Goal: Task Accomplishment & Management: Manage account settings

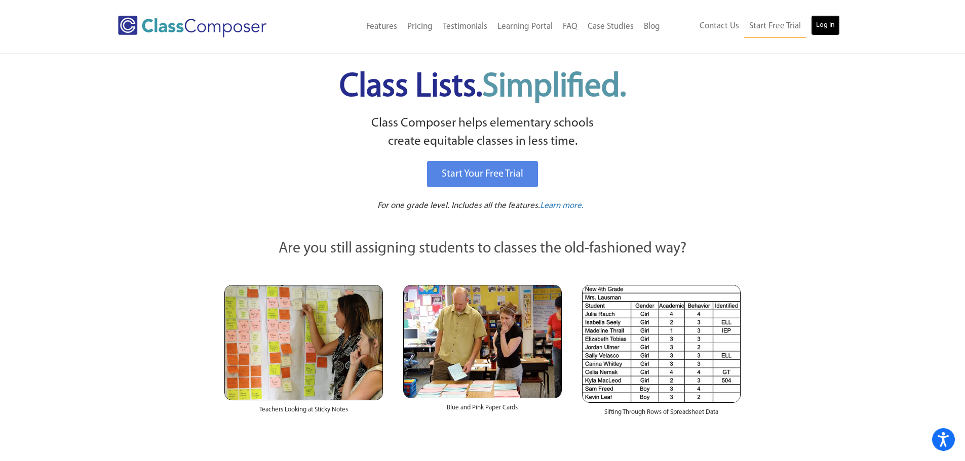
click at [823, 22] on link "Log In" at bounding box center [825, 25] width 29 height 20
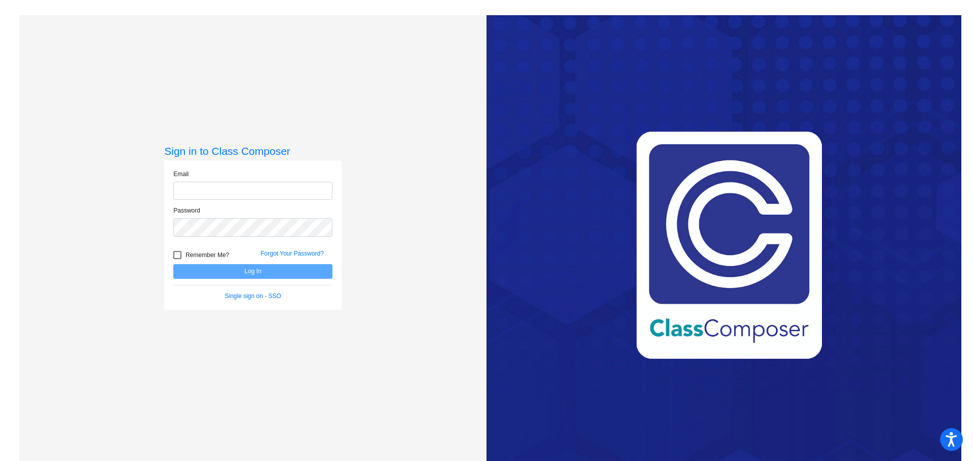
type input "[EMAIL_ADDRESS][DOMAIN_NAME]"
click at [253, 286] on form "Email metcalfd@harrisontwp.k12.nj.us Password Remember Me? Forgot Your Password…" at bounding box center [252, 235] width 159 height 131
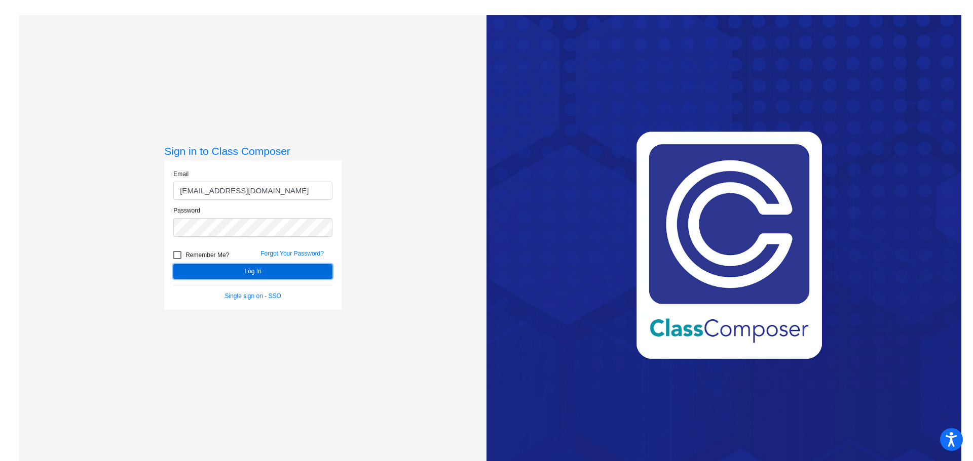
click at [253, 272] on button "Log In" at bounding box center [252, 271] width 159 height 15
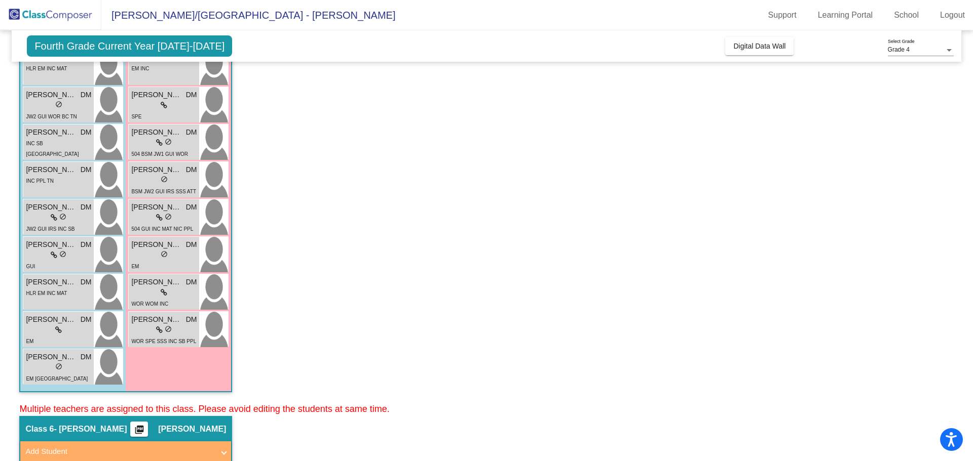
scroll to position [203, 0]
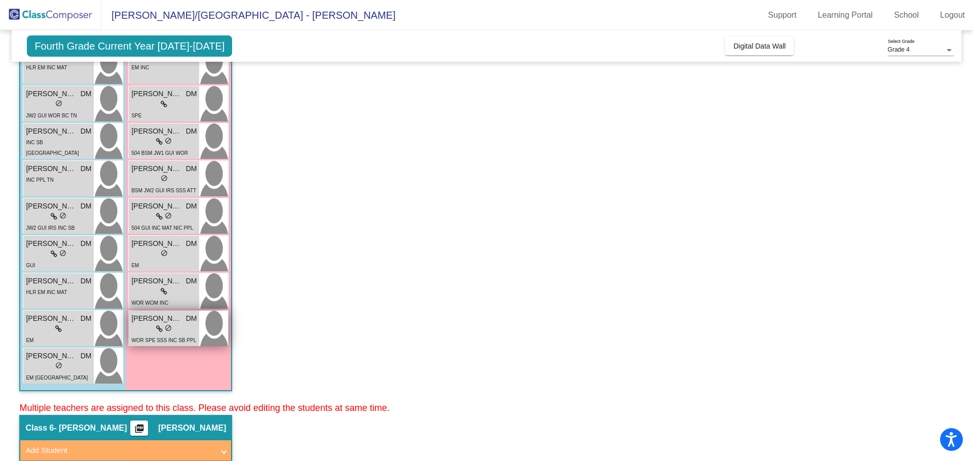
click at [168, 324] on span "Sophia Mancini" at bounding box center [156, 319] width 51 height 11
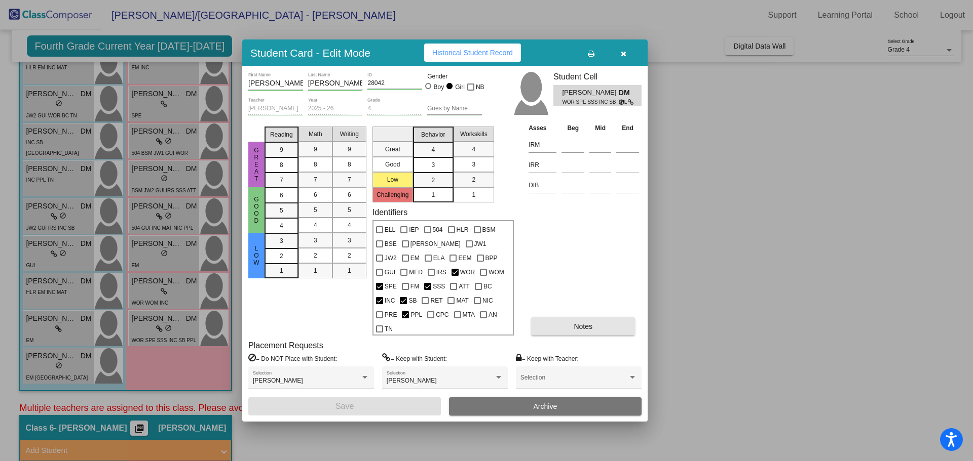
click at [567, 321] on button "Notes" at bounding box center [583, 327] width 104 height 18
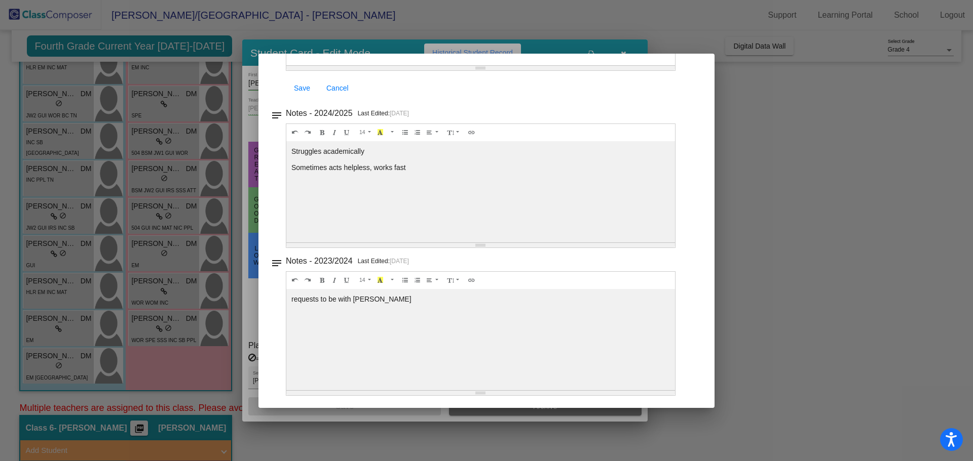
scroll to position [0, 0]
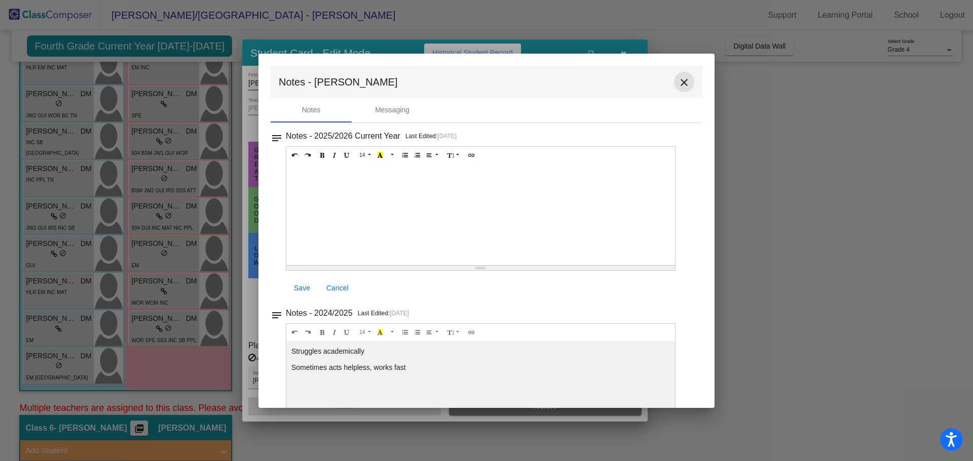
click at [686, 85] on button "close" at bounding box center [684, 82] width 20 height 20
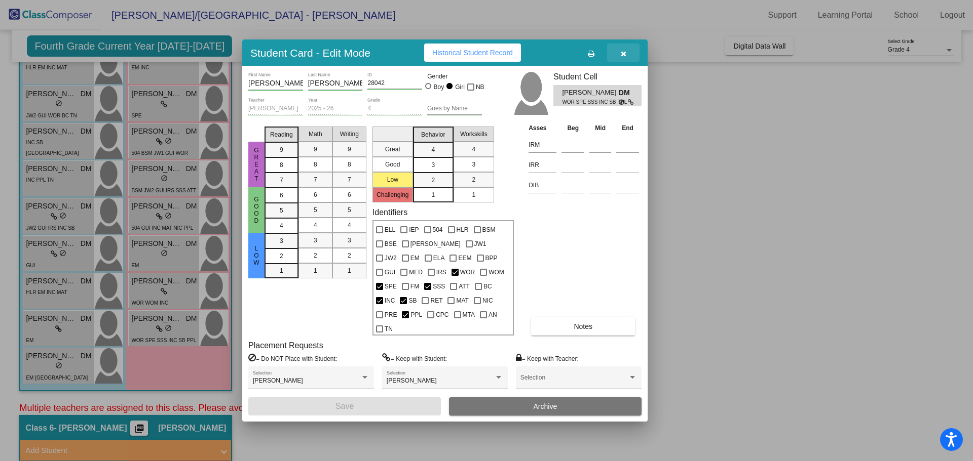
click at [620, 62] on button "button" at bounding box center [623, 53] width 32 height 18
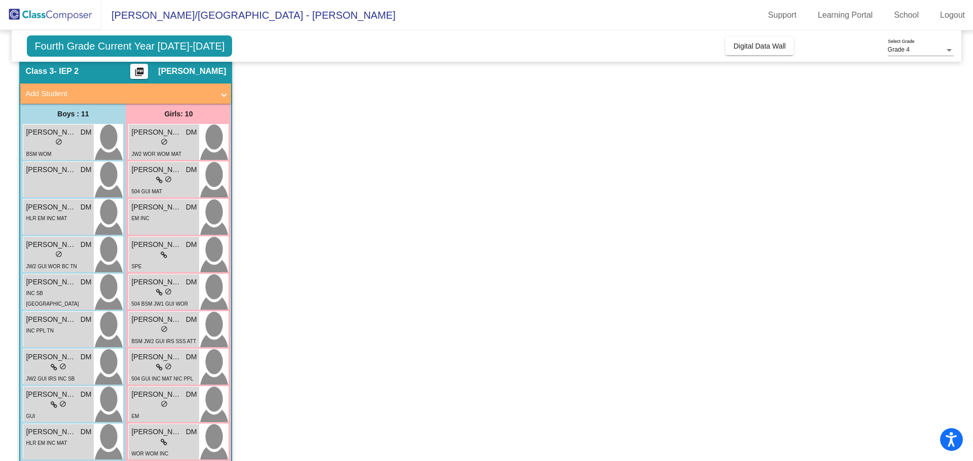
scroll to position [51, 0]
click at [68, 138] on span "Cameron Straga" at bounding box center [51, 133] width 51 height 11
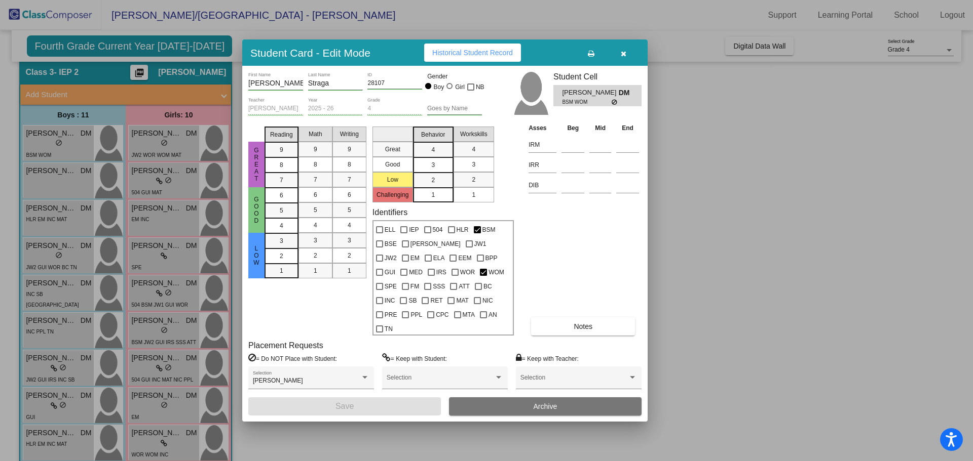
click at [587, 329] on div "Cameron First Name Straga Last Name 28107 ID Gender Boy Girl NB Danielle Metcal…" at bounding box center [444, 243] width 393 height 343
click at [587, 323] on span "Notes" at bounding box center [582, 327] width 19 height 8
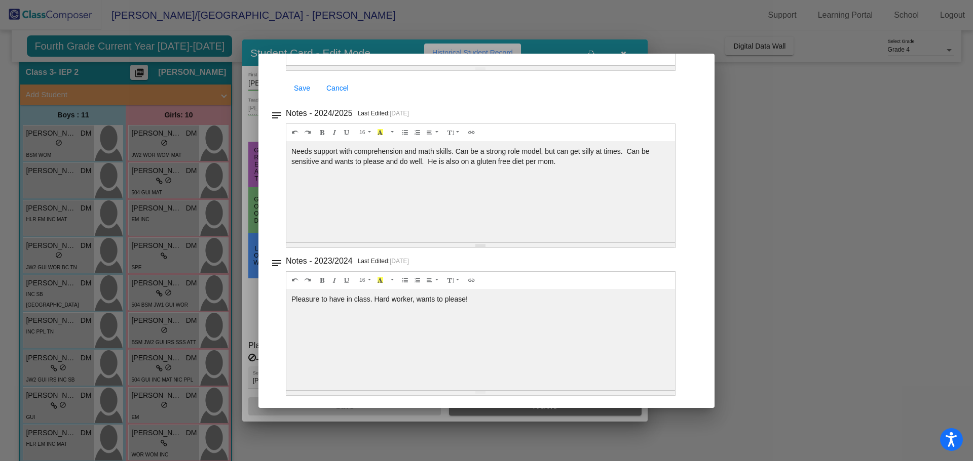
scroll to position [0, 0]
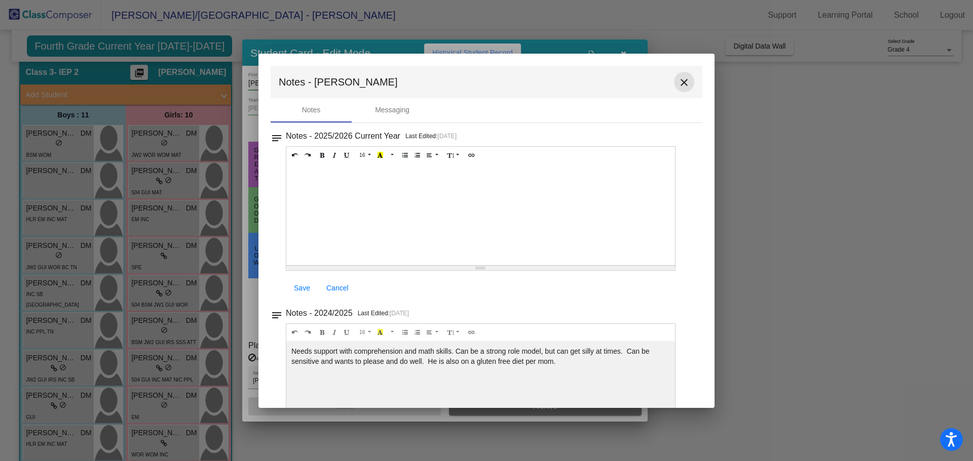
click at [681, 81] on mat-icon "close" at bounding box center [684, 82] width 12 height 12
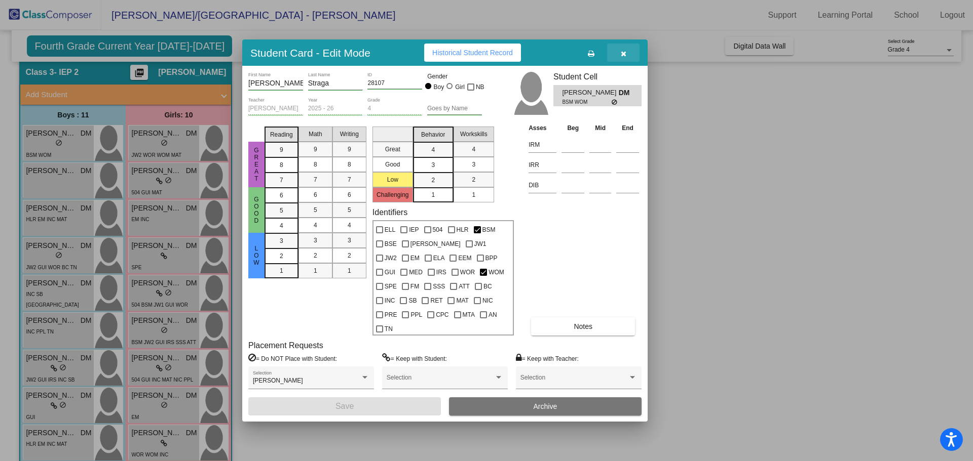
click at [628, 60] on button "button" at bounding box center [623, 53] width 32 height 18
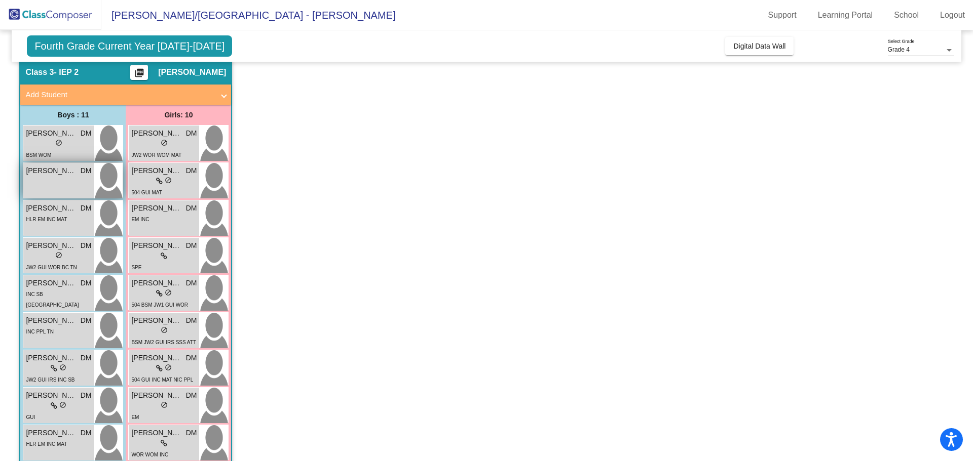
click at [61, 178] on div "Chase Lee DM lock do_not_disturb_alt" at bounding box center [58, 180] width 70 height 35
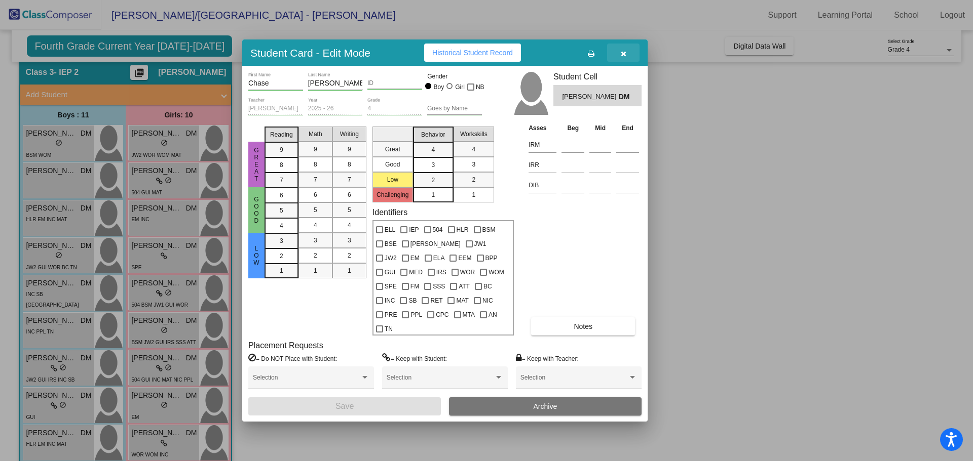
click at [629, 62] on button "button" at bounding box center [623, 53] width 32 height 18
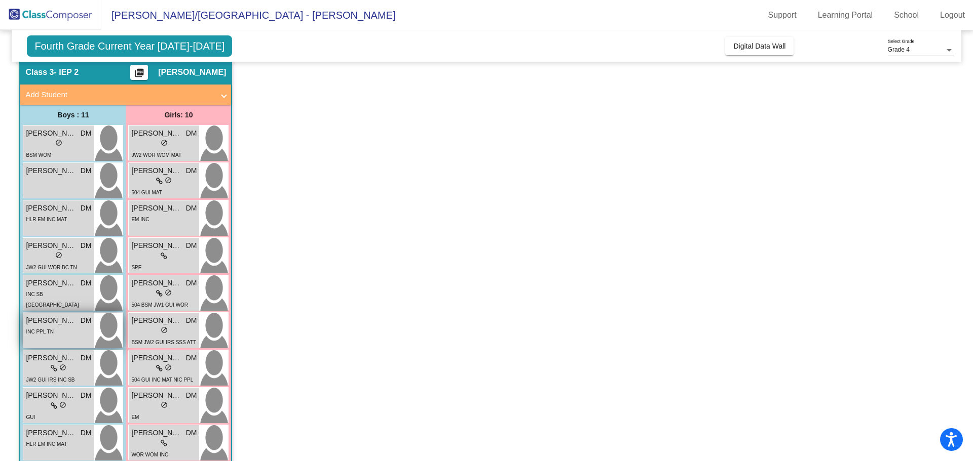
click at [61, 340] on div "Luciano Repici DM lock do_not_disturb_alt INC PPL TN" at bounding box center [58, 330] width 70 height 35
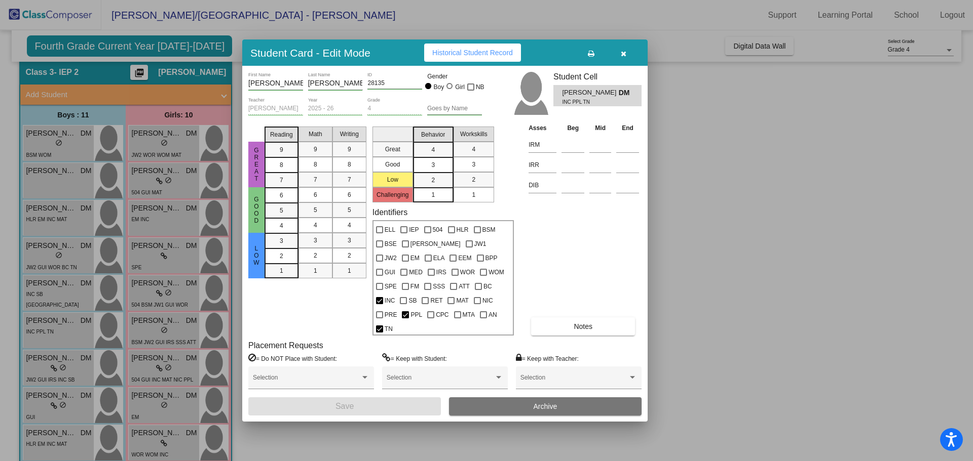
click at [603, 320] on button "Notes" at bounding box center [583, 327] width 104 height 18
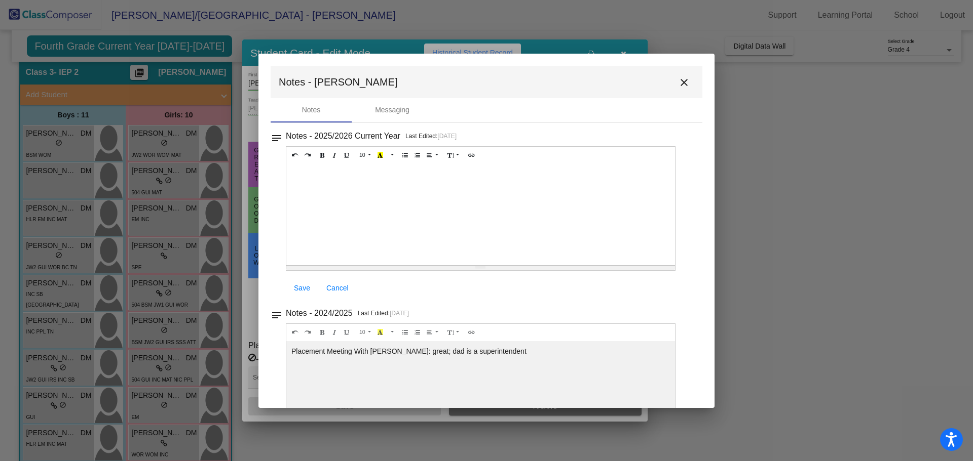
click at [680, 79] on mat-icon "close" at bounding box center [684, 82] width 12 height 12
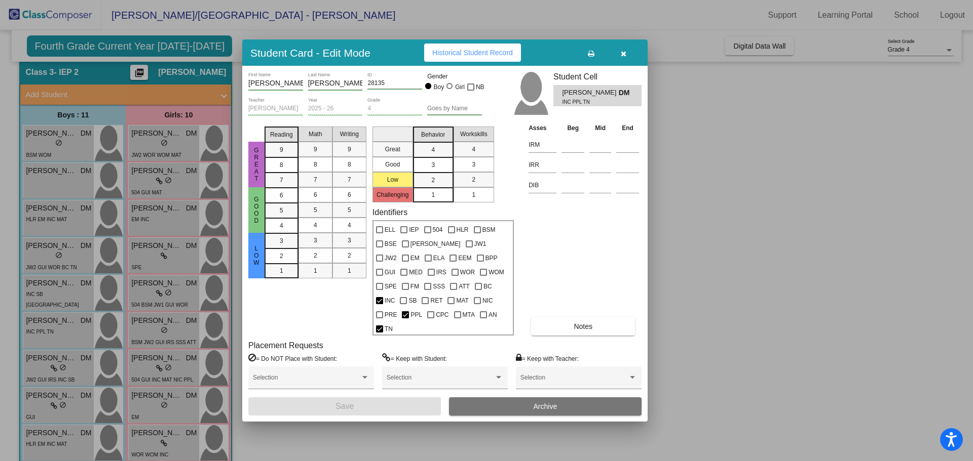
click at [623, 57] on icon "button" at bounding box center [623, 53] width 6 height 7
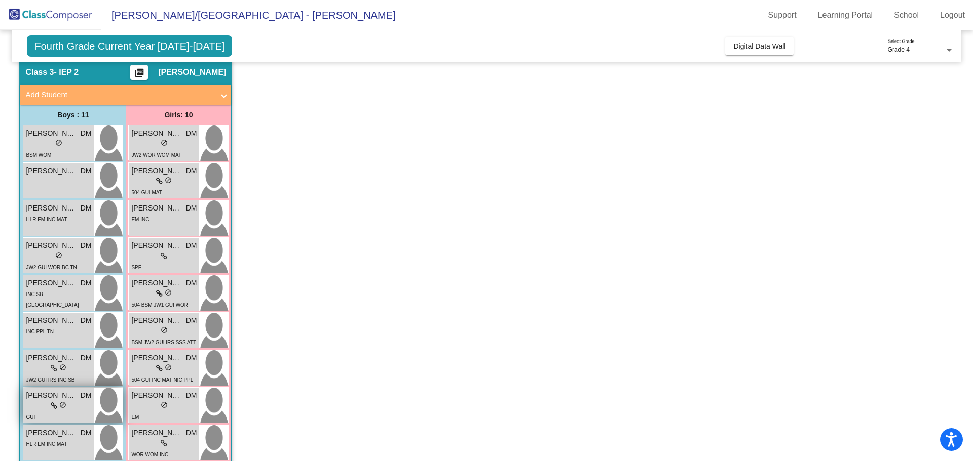
click at [42, 406] on div "lock do_not_disturb_alt" at bounding box center [58, 406] width 65 height 11
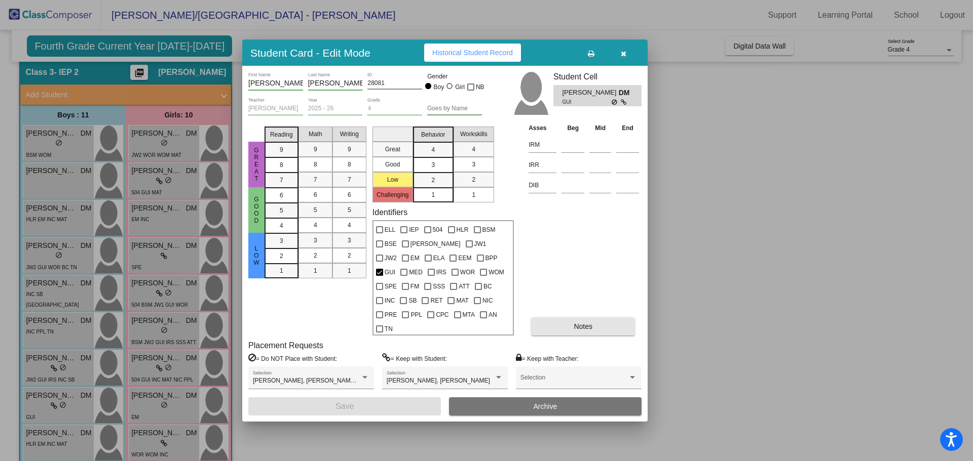
click at [592, 319] on button "Notes" at bounding box center [583, 327] width 104 height 18
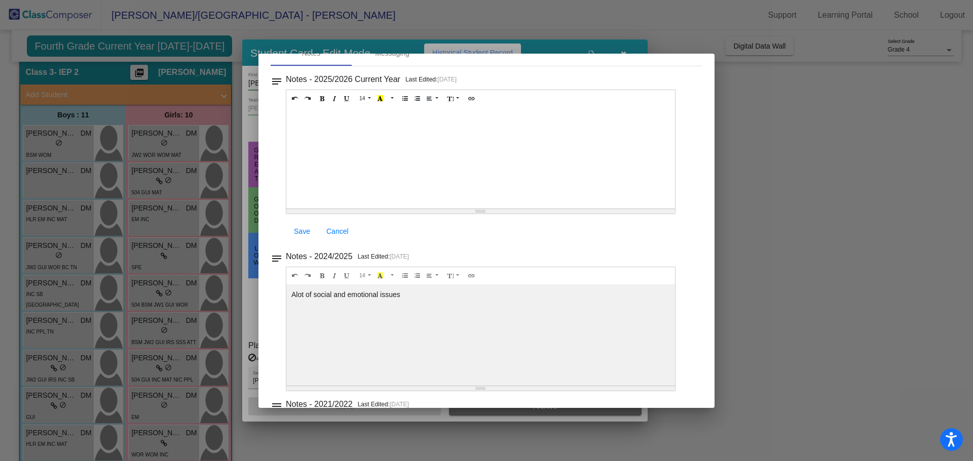
scroll to position [200, 0]
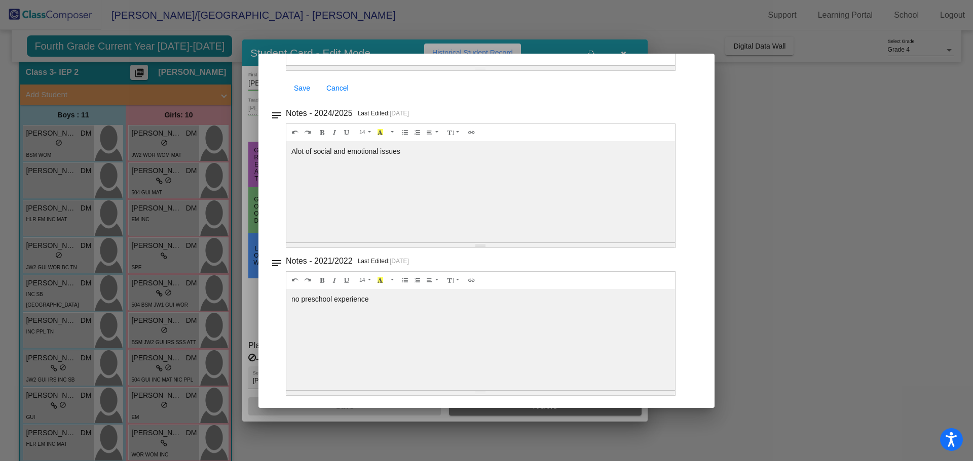
click at [802, 218] on div at bounding box center [486, 230] width 973 height 461
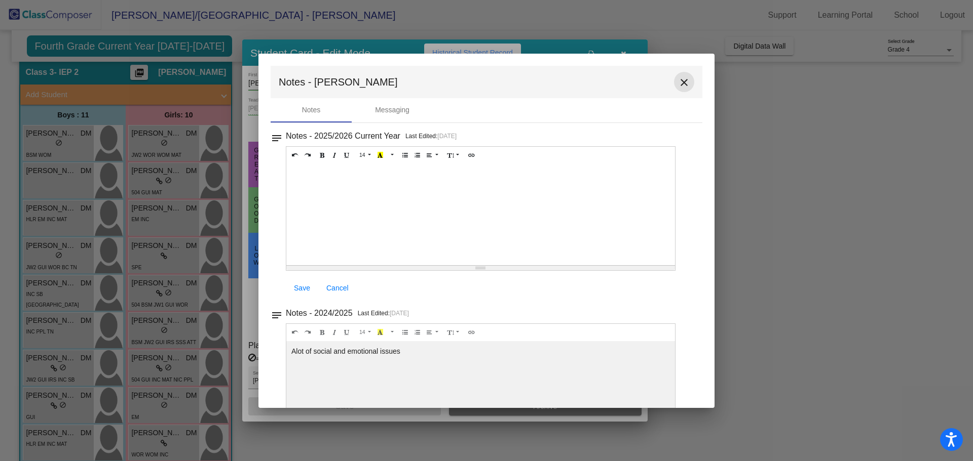
click at [687, 82] on button "close" at bounding box center [684, 82] width 20 height 20
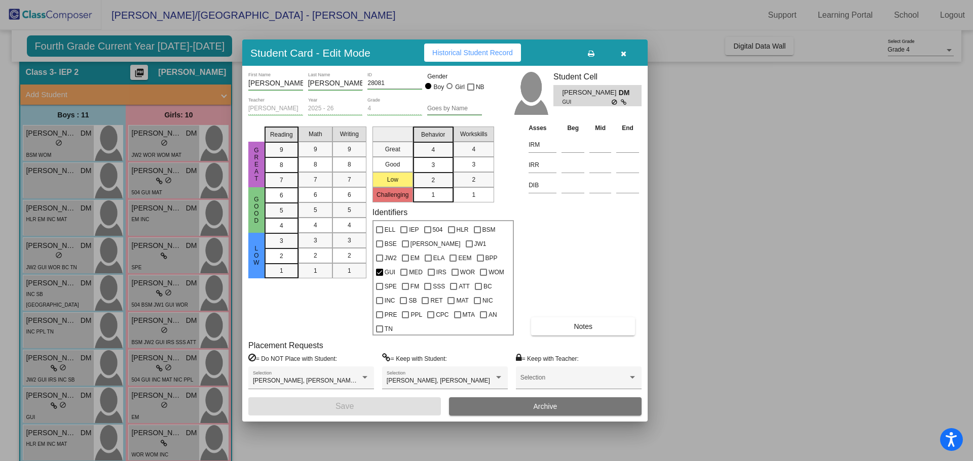
click at [620, 57] on icon "button" at bounding box center [623, 53] width 6 height 7
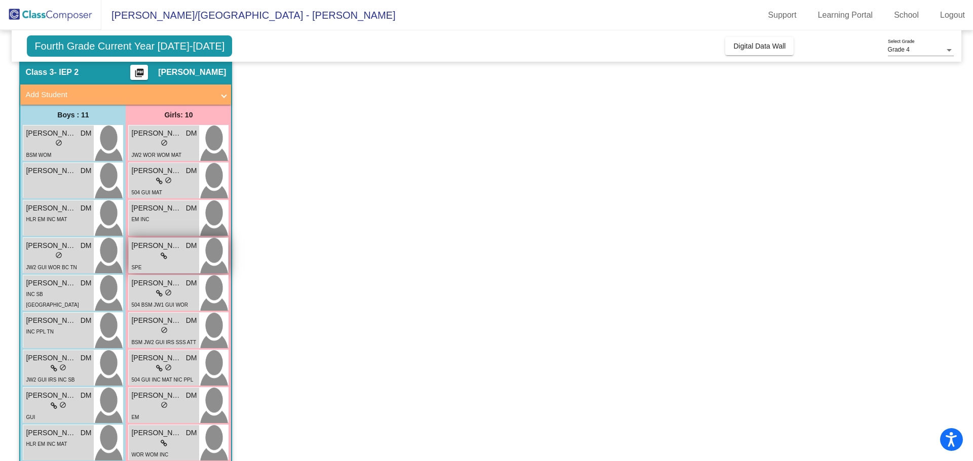
click at [158, 273] on div "Elizabeth Grant DM lock do_not_disturb_alt SPE" at bounding box center [164, 255] width 70 height 35
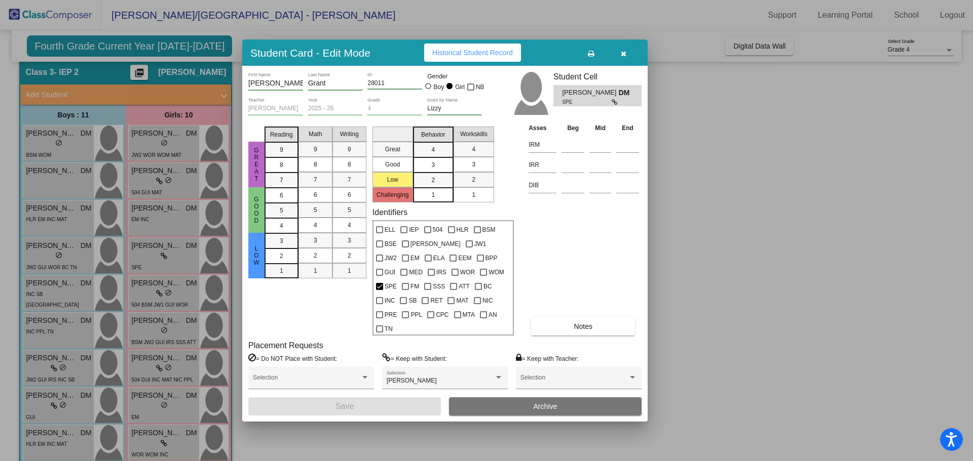
click at [593, 318] on button "Notes" at bounding box center [583, 327] width 104 height 18
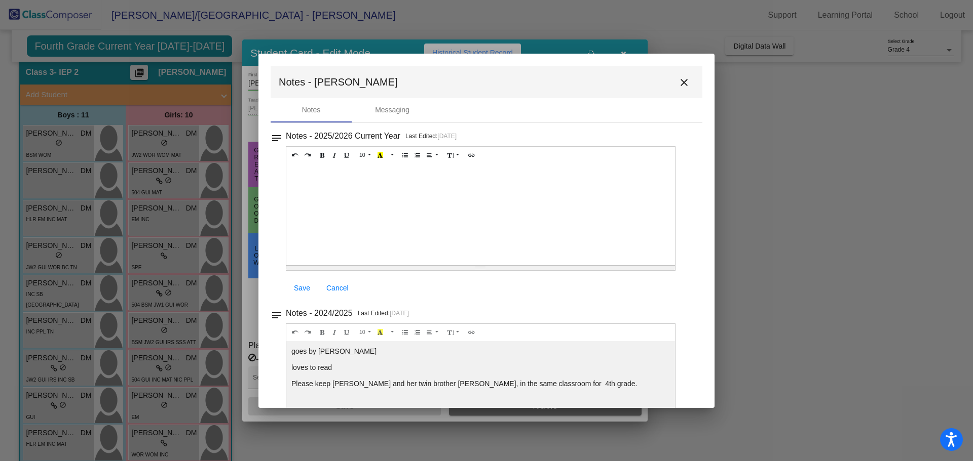
click at [678, 81] on mat-icon "close" at bounding box center [684, 82] width 12 height 12
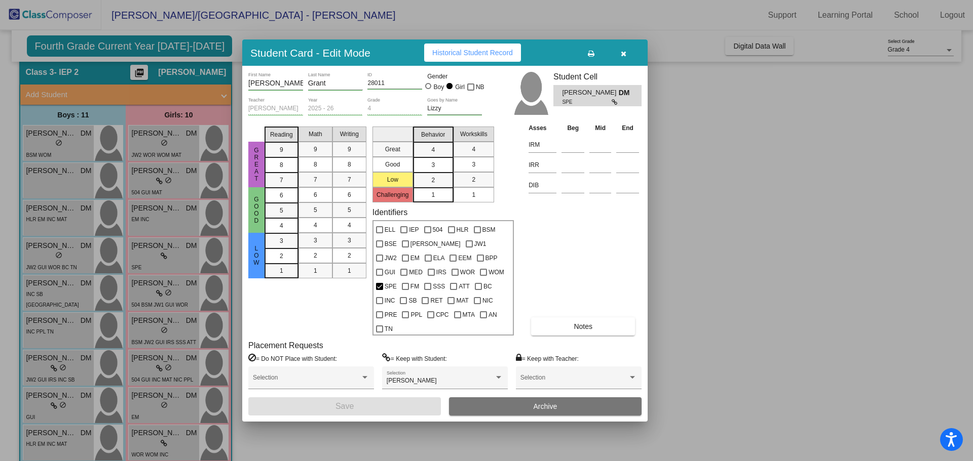
click at [630, 57] on button "button" at bounding box center [623, 53] width 32 height 18
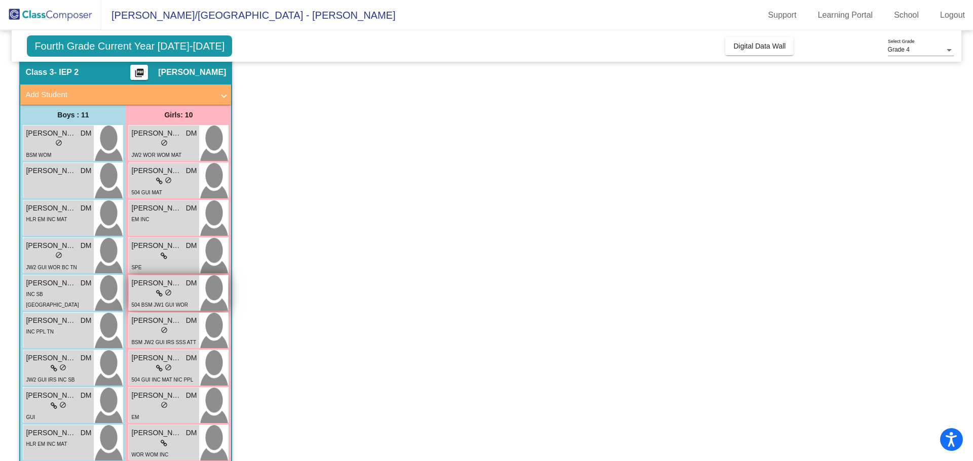
click at [156, 289] on div "lock do_not_disturb_alt" at bounding box center [164, 294] width 16 height 11
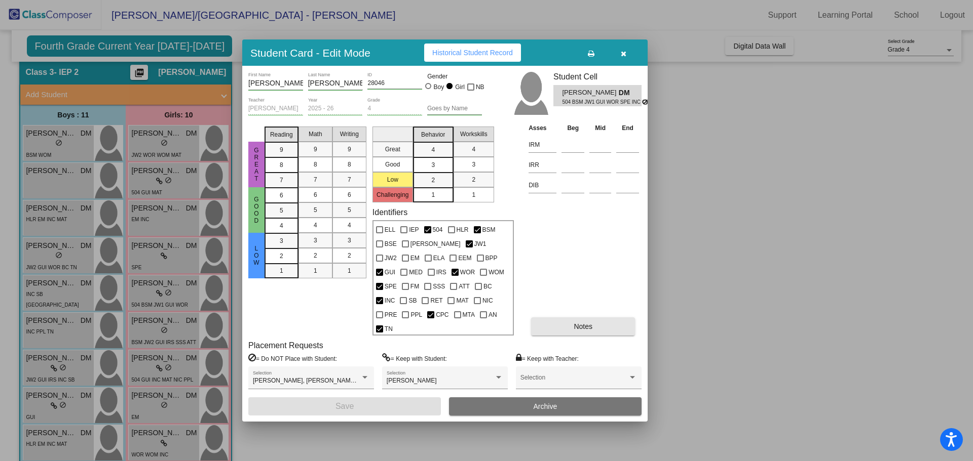
click at [586, 318] on button "Notes" at bounding box center [583, 327] width 104 height 18
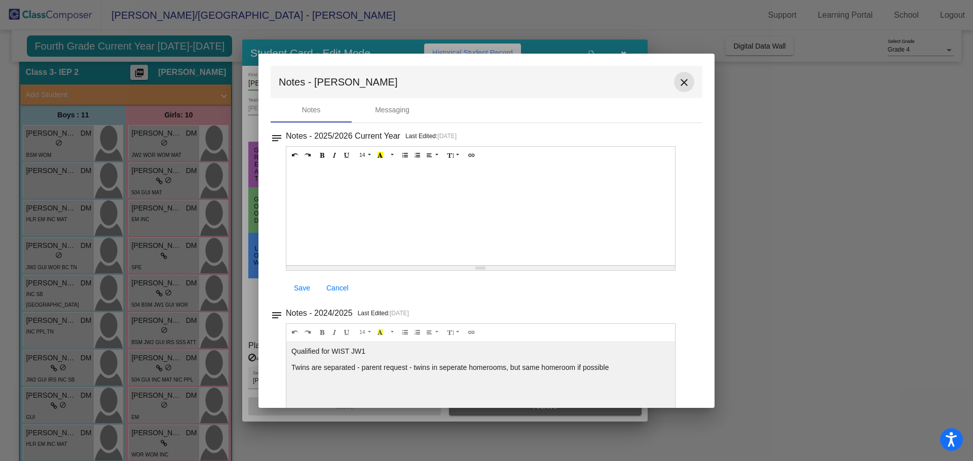
click at [685, 87] on button "close" at bounding box center [684, 82] width 20 height 20
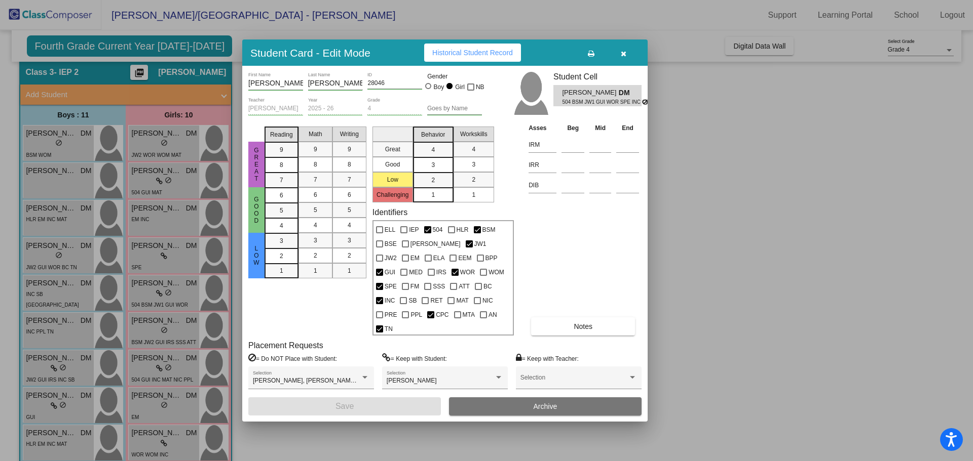
click at [624, 57] on icon "button" at bounding box center [623, 53] width 6 height 7
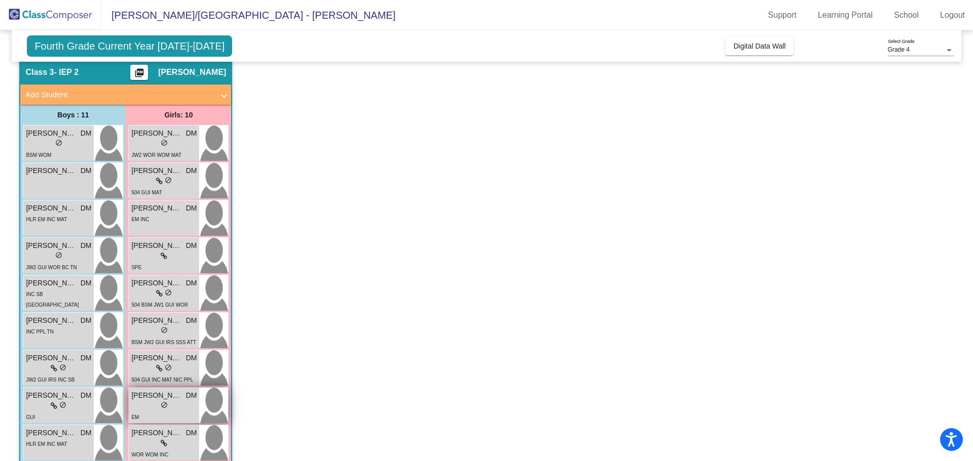
click at [162, 412] on div "EM" at bounding box center [163, 417] width 65 height 11
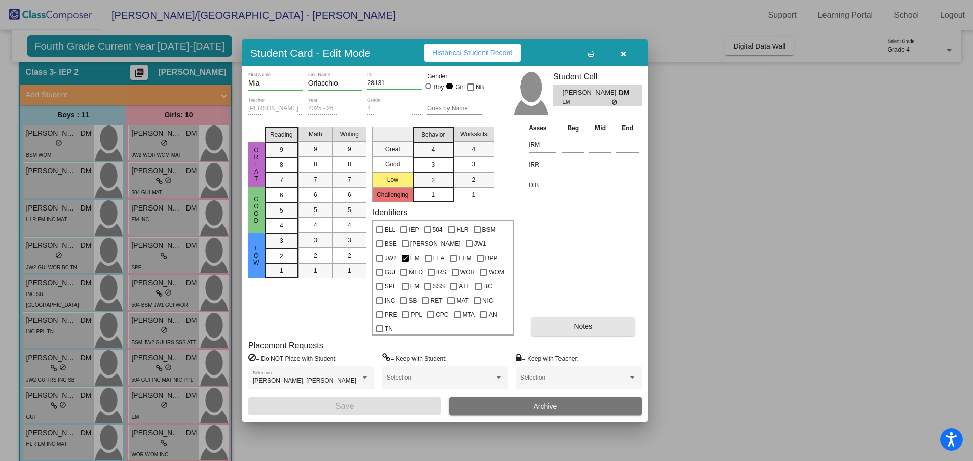
click at [582, 323] on span "Notes" at bounding box center [582, 327] width 19 height 8
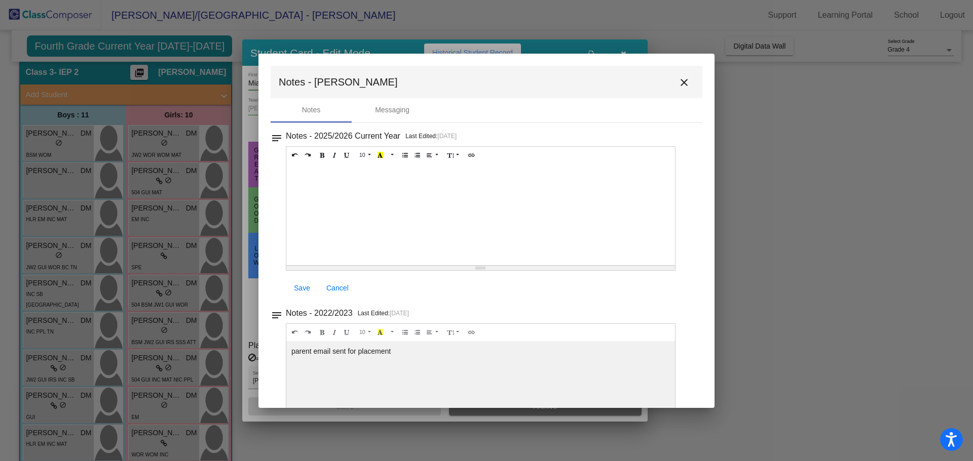
click at [687, 81] on button "close" at bounding box center [684, 82] width 20 height 20
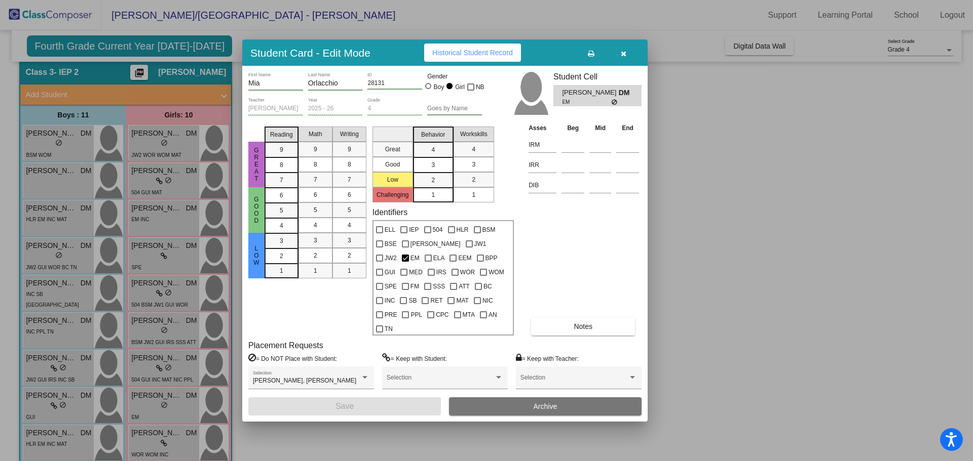
click at [621, 57] on icon "button" at bounding box center [623, 53] width 6 height 7
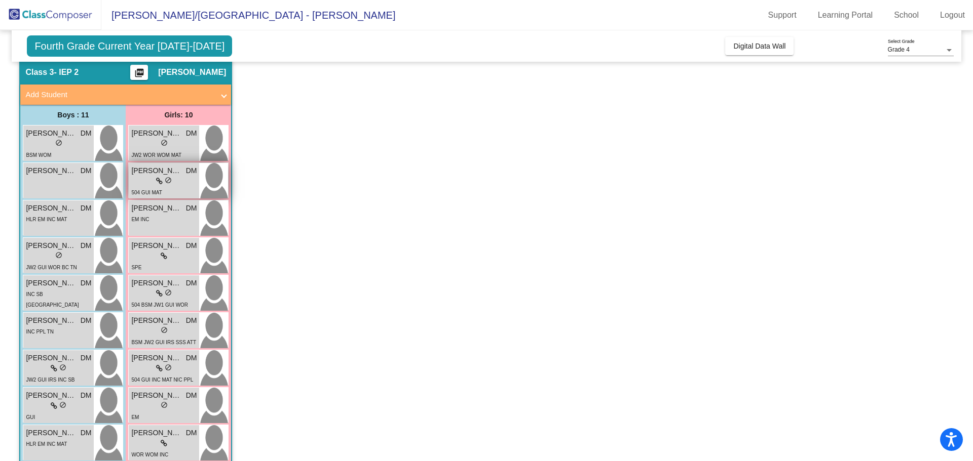
click at [164, 189] on div "504 GUI MAT TN" at bounding box center [163, 197] width 65 height 21
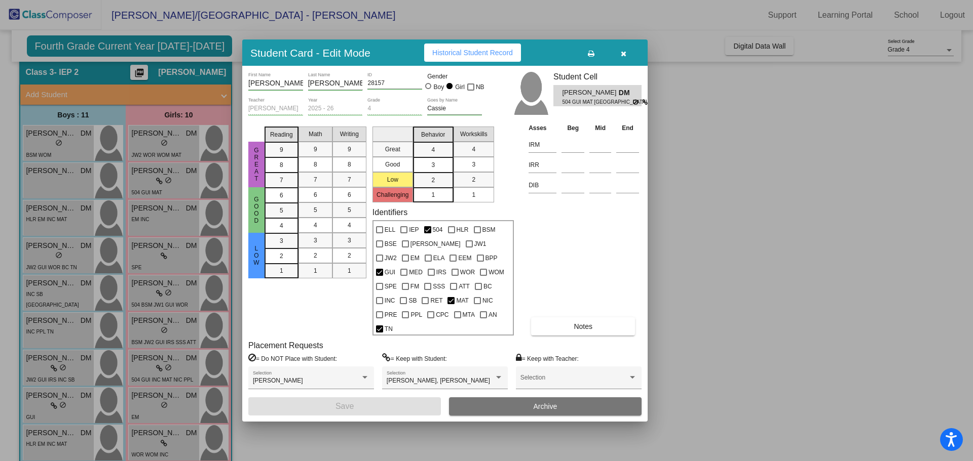
click at [590, 323] on span "Notes" at bounding box center [582, 327] width 19 height 8
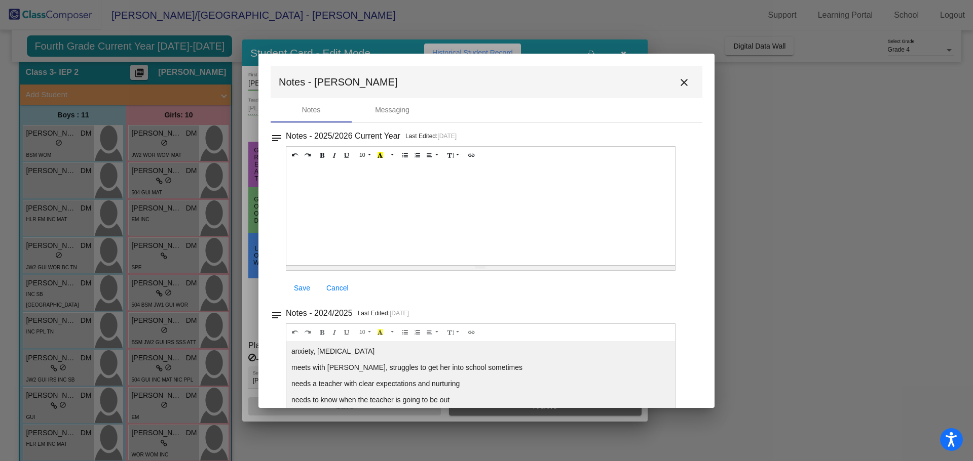
drag, startPoint x: 681, startPoint y: 84, endPoint x: 706, endPoint y: 86, distance: 24.9
click at [687, 84] on mat-icon "close" at bounding box center [684, 82] width 12 height 12
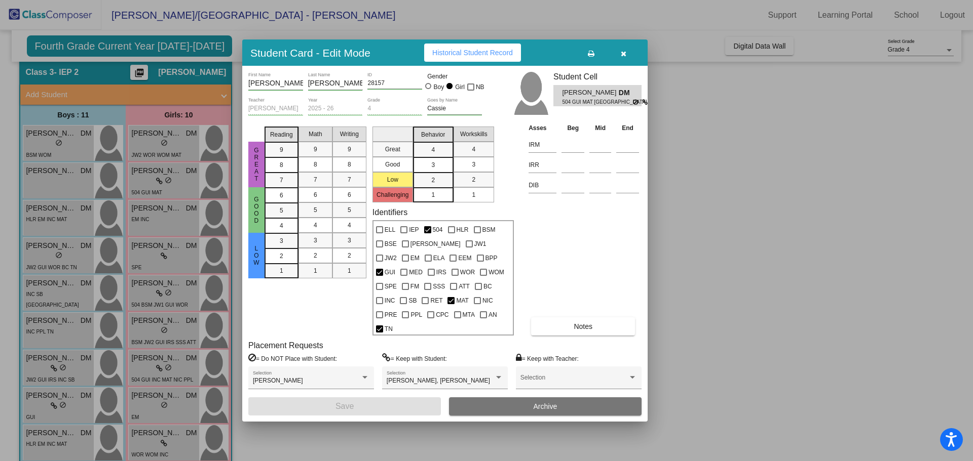
click at [620, 57] on icon "button" at bounding box center [623, 53] width 6 height 7
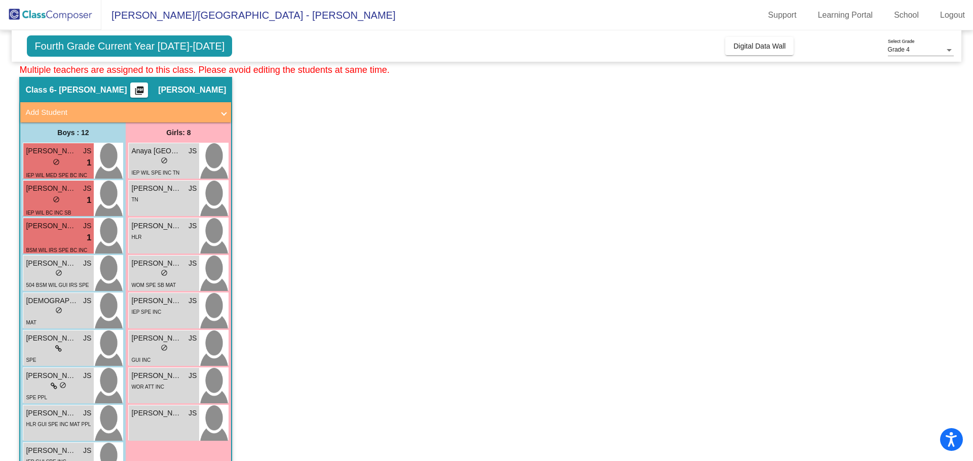
scroll to position [384, 0]
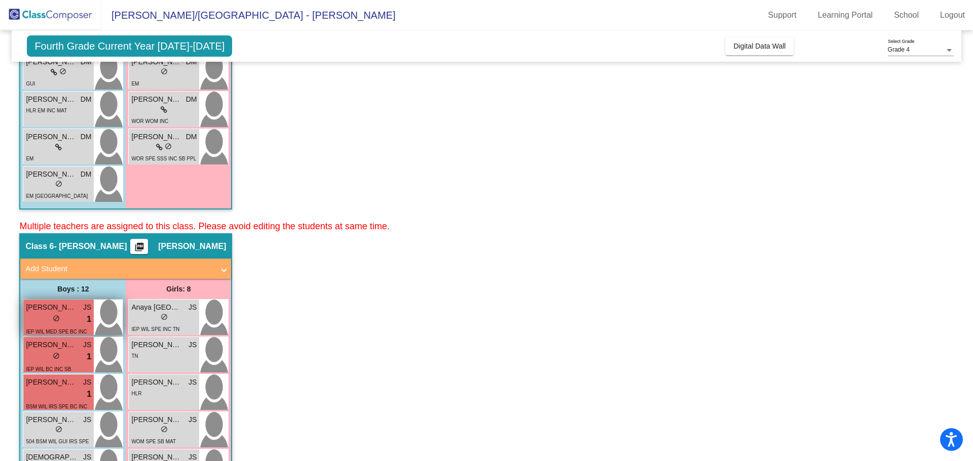
click at [60, 321] on div "lock do_not_disturb_alt 1" at bounding box center [58, 319] width 65 height 13
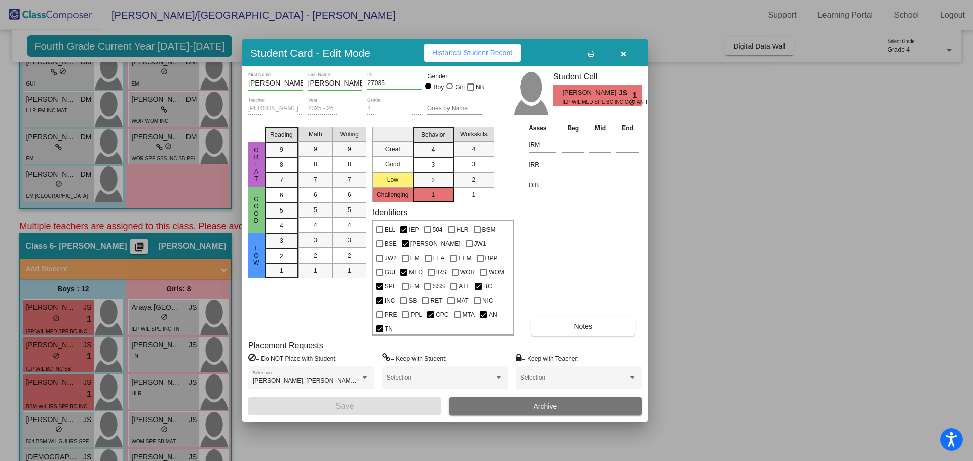
click at [587, 322] on button "Notes" at bounding box center [583, 327] width 104 height 18
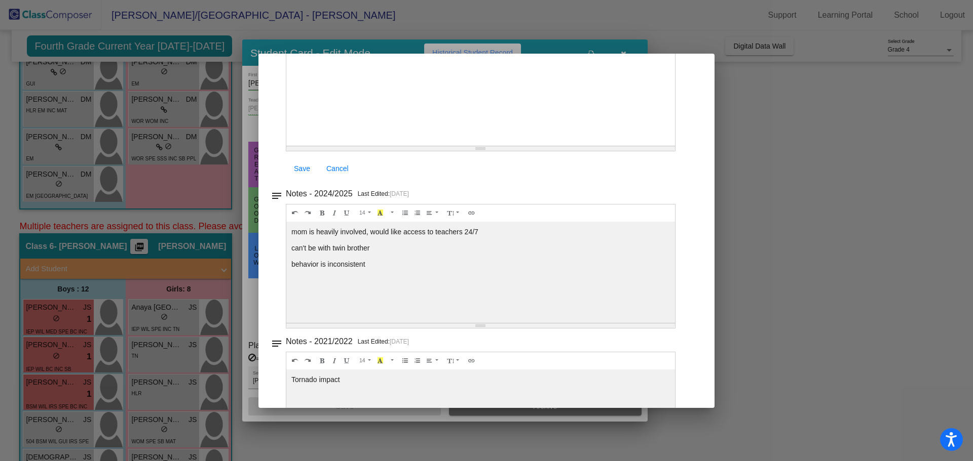
scroll to position [200, 0]
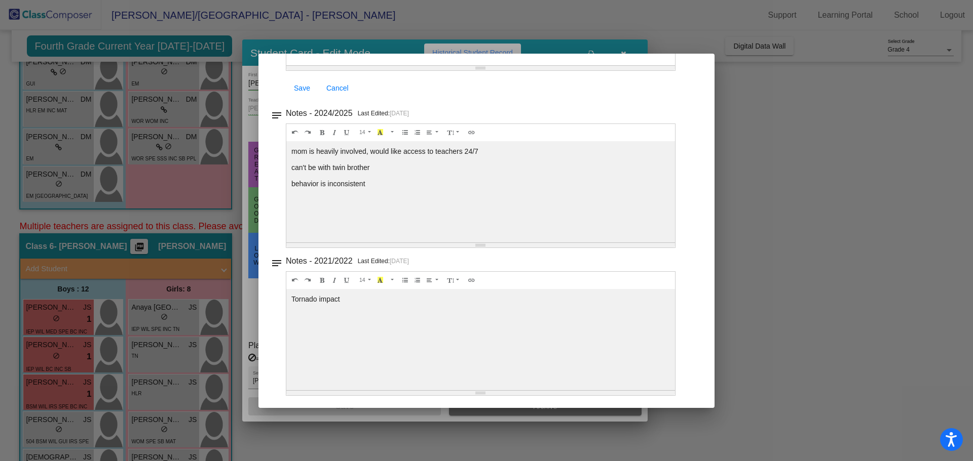
click at [765, 146] on div at bounding box center [486, 230] width 973 height 461
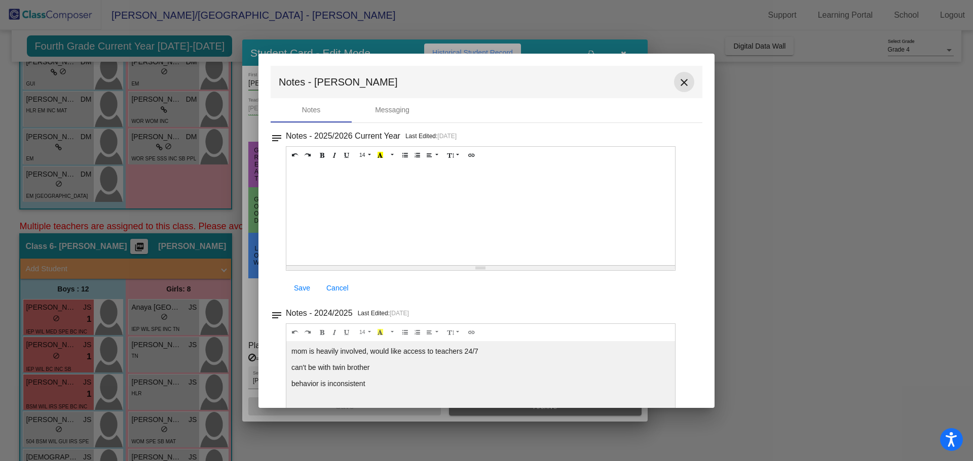
click at [680, 77] on mat-icon "close" at bounding box center [684, 82] width 12 height 12
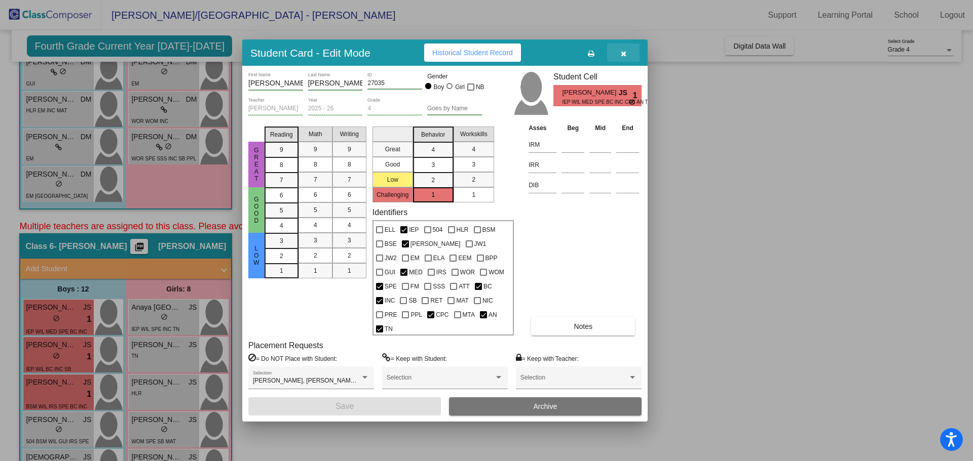
click at [623, 53] on span "button" at bounding box center [623, 53] width 6 height 8
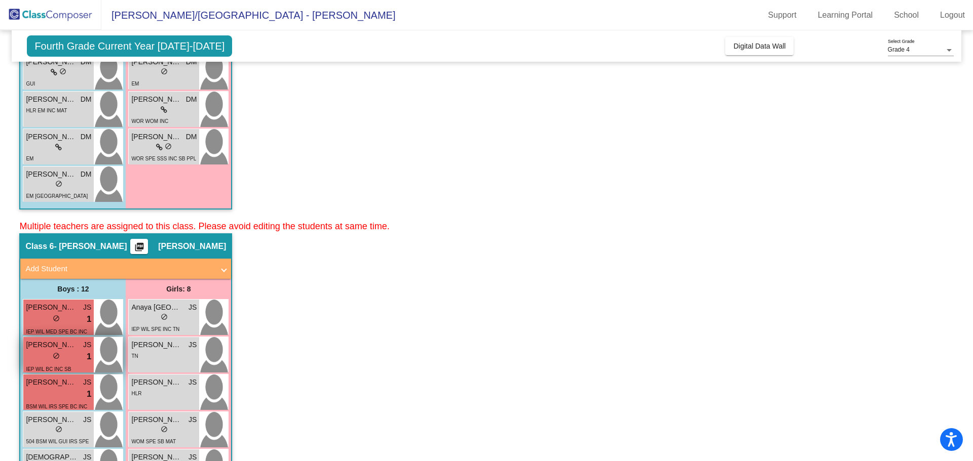
click at [23, 361] on div "Ashton Valentine JS lock do_not_disturb_alt 1 IEP WIL BC INC SB TN" at bounding box center [58, 354] width 70 height 35
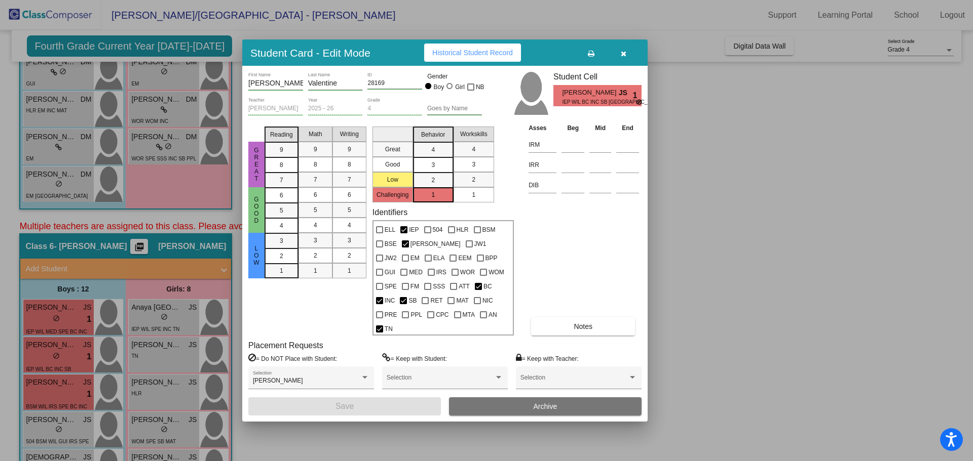
click at [579, 327] on button "Notes" at bounding box center [583, 327] width 104 height 18
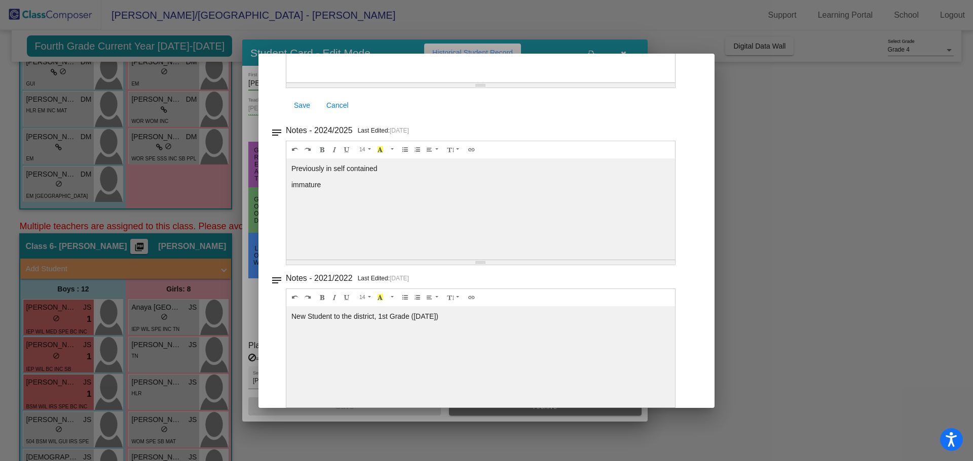
scroll to position [200, 0]
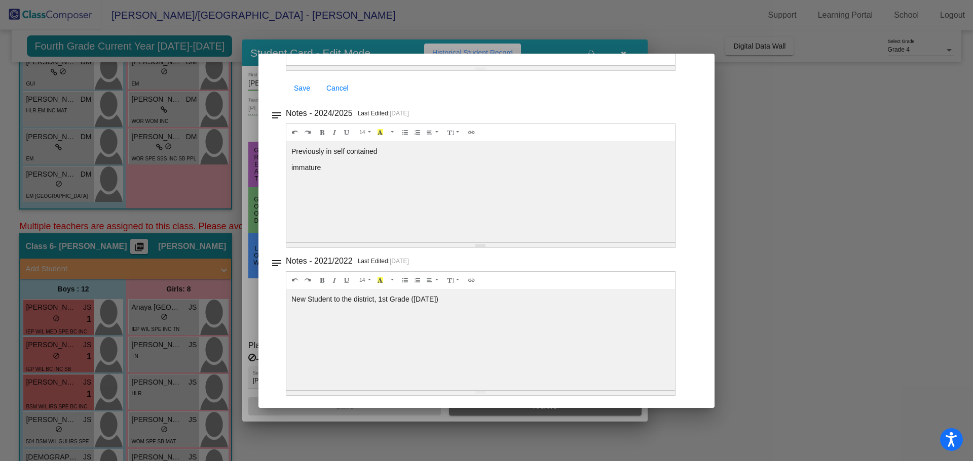
click at [793, 121] on div at bounding box center [486, 230] width 973 height 461
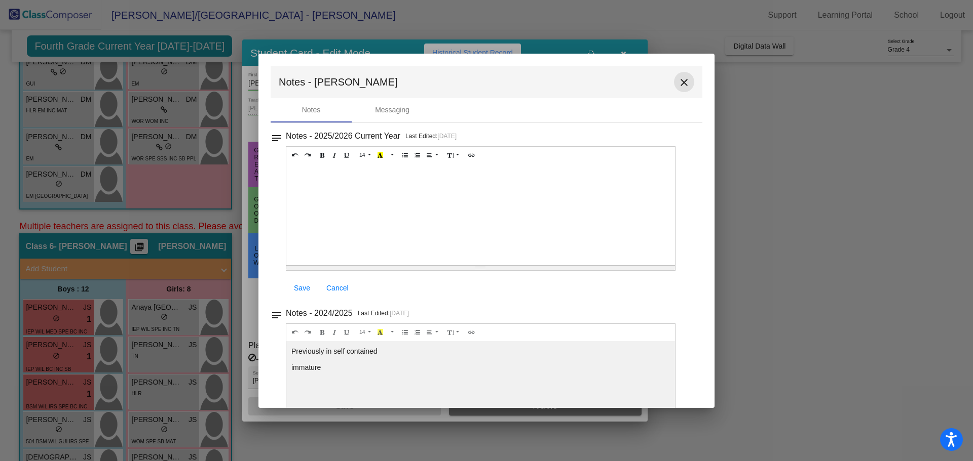
click at [678, 82] on mat-icon "close" at bounding box center [684, 82] width 12 height 12
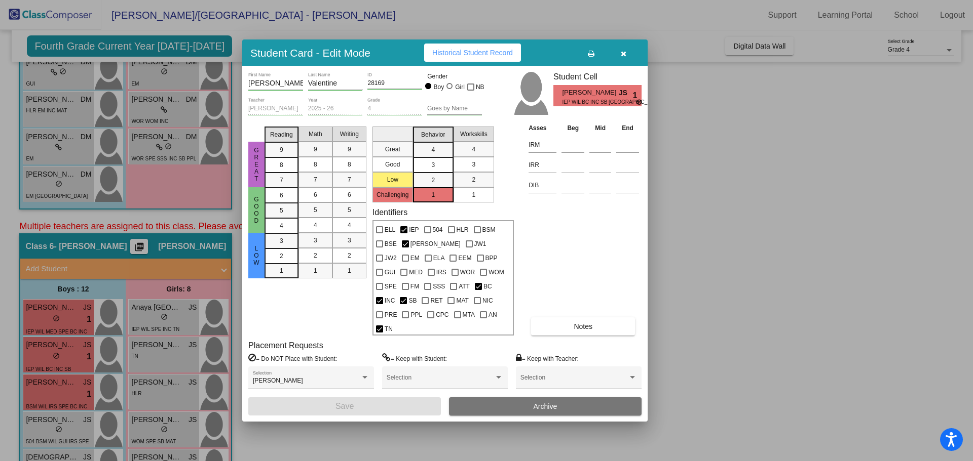
click at [629, 57] on button "button" at bounding box center [623, 53] width 32 height 18
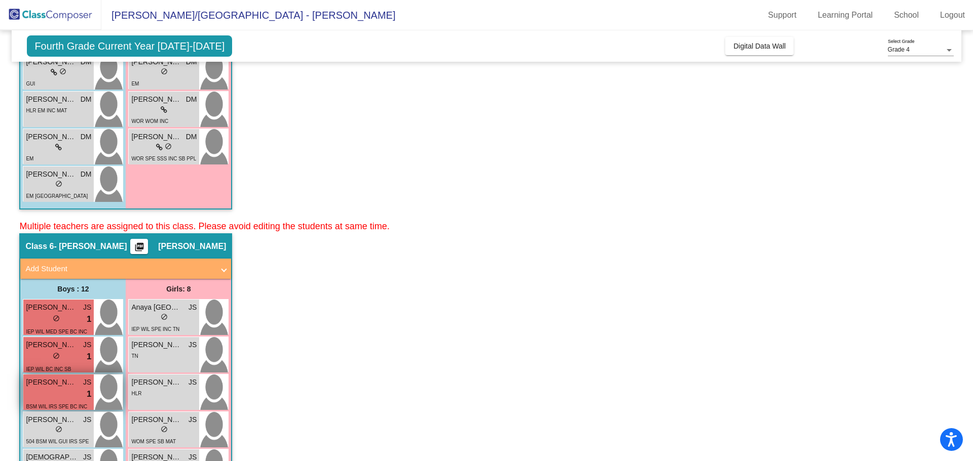
click at [51, 383] on span "Jayden Pratt" at bounding box center [51, 382] width 51 height 11
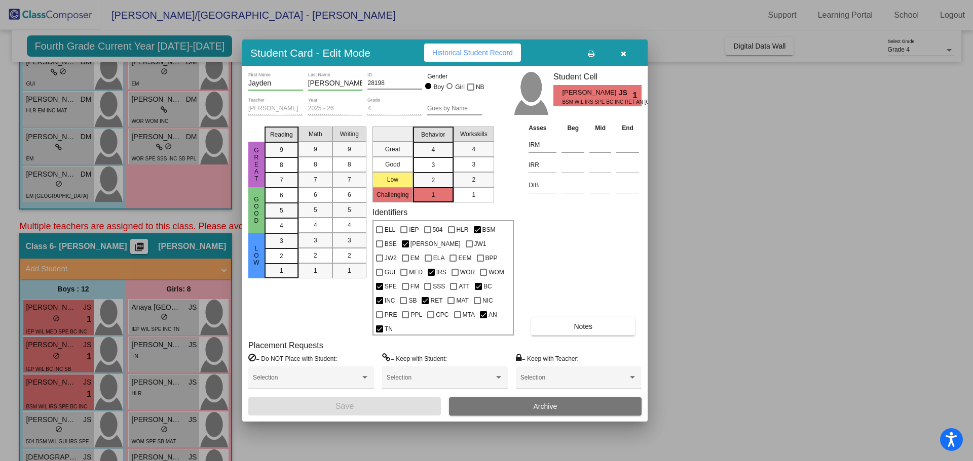
click at [579, 323] on span "Notes" at bounding box center [582, 327] width 19 height 8
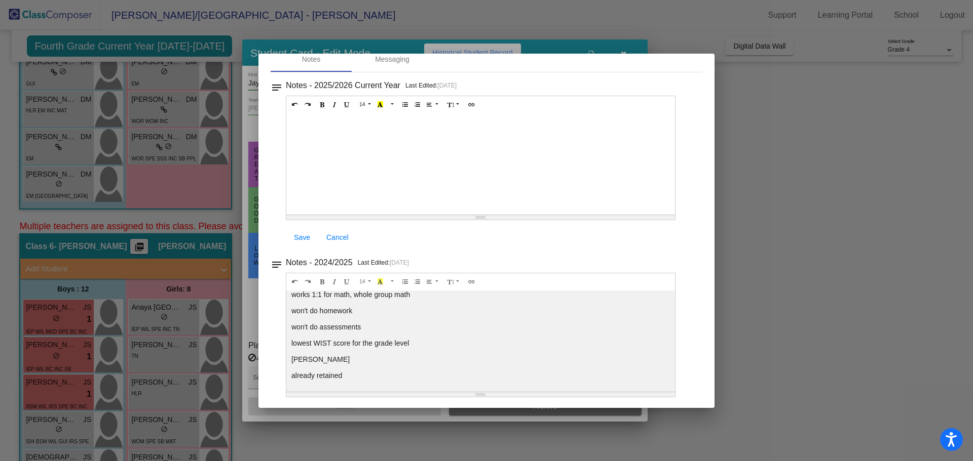
scroll to position [52, 0]
click at [792, 129] on div at bounding box center [486, 230] width 973 height 461
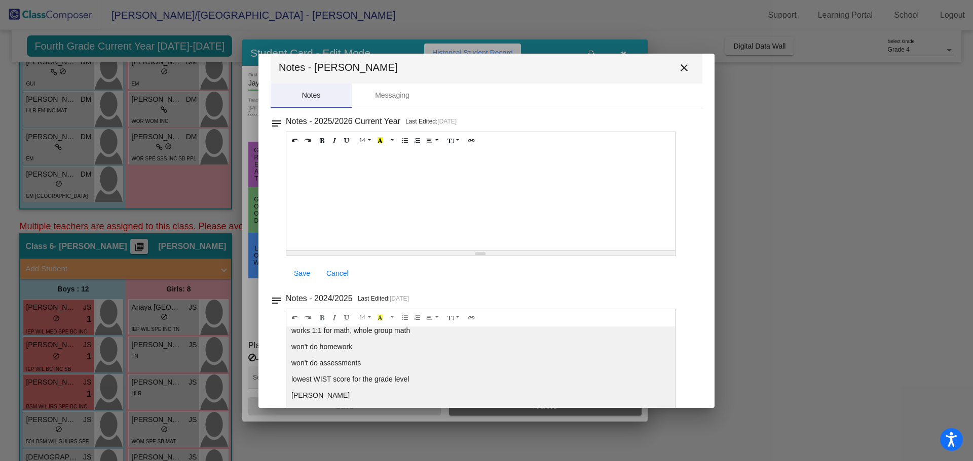
scroll to position [0, 0]
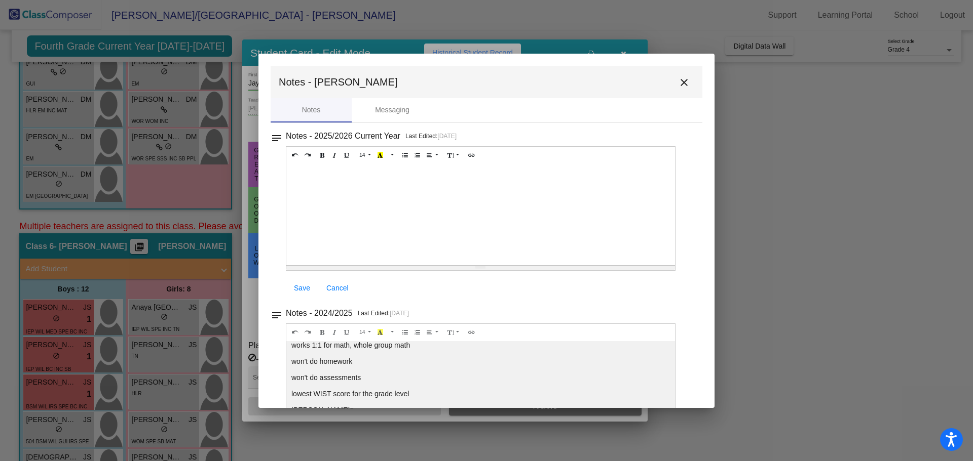
click at [674, 79] on button "close" at bounding box center [684, 82] width 20 height 20
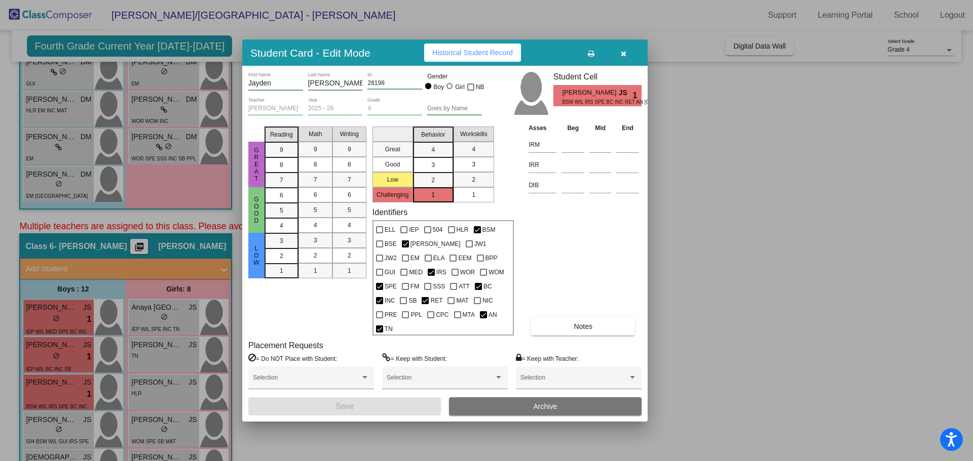
click at [630, 55] on button "button" at bounding box center [623, 53] width 32 height 18
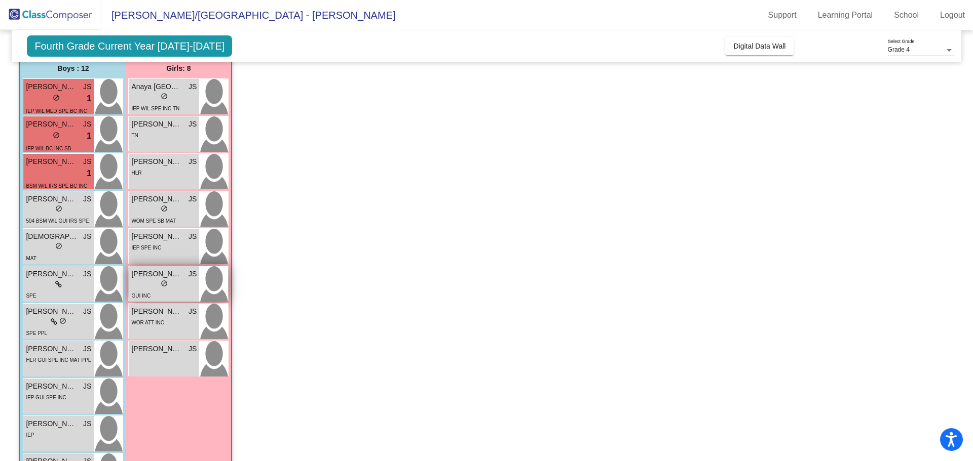
scroll to position [608, 0]
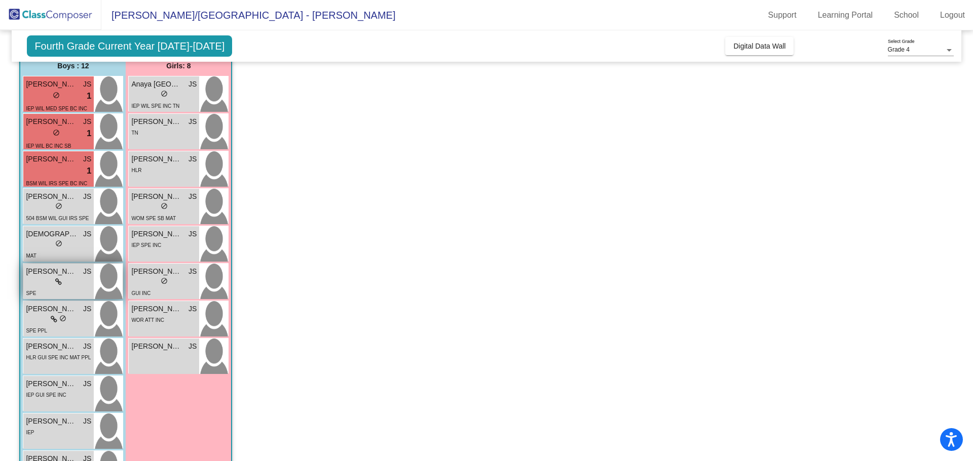
drag, startPoint x: 58, startPoint y: 276, endPoint x: 56, endPoint y: 281, distance: 5.9
click at [56, 281] on div "Conor Donahue JS lock do_not_disturb_alt SPE" at bounding box center [58, 281] width 70 height 35
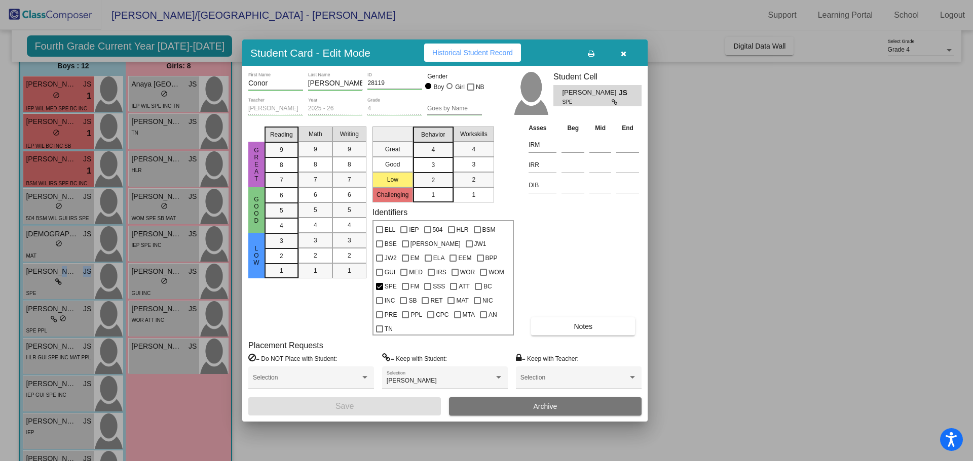
click at [590, 323] on span "Notes" at bounding box center [582, 327] width 19 height 8
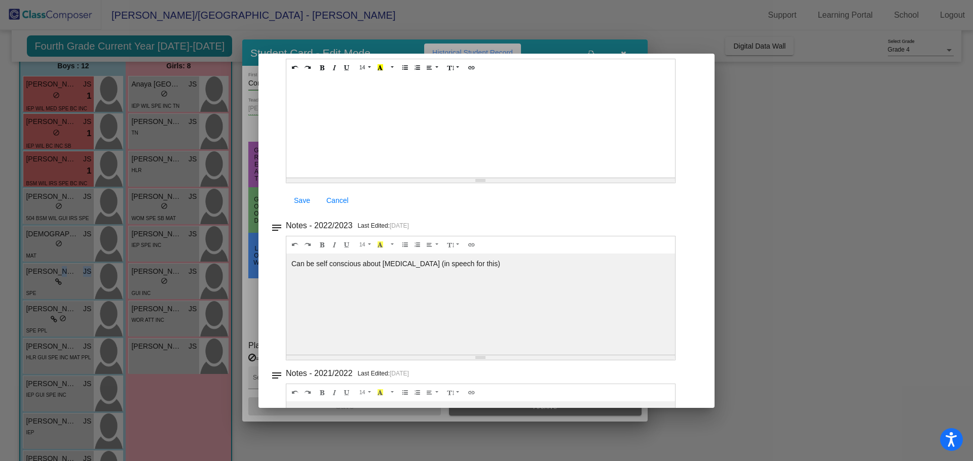
scroll to position [200, 0]
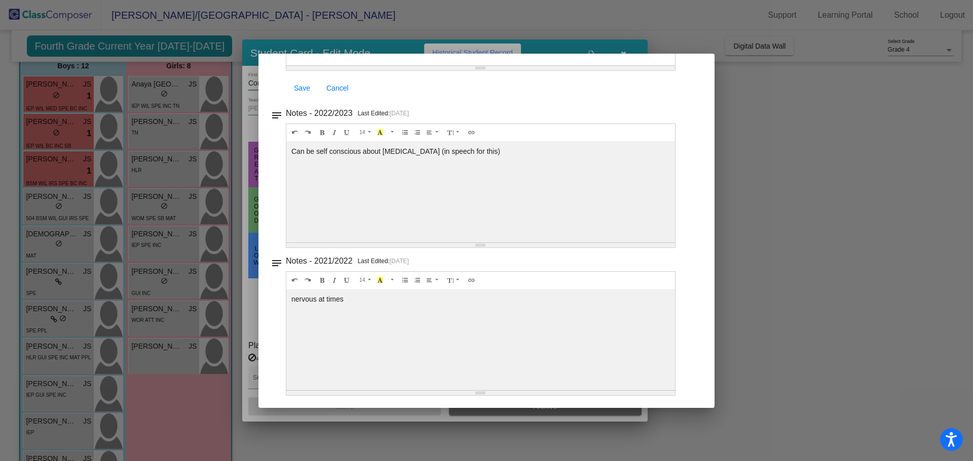
click at [701, 68] on mat-dialog-container "Notes - Conor close Notes Messaging notes Notes - 2025/2026 Current Year Last E…" at bounding box center [486, 231] width 456 height 355
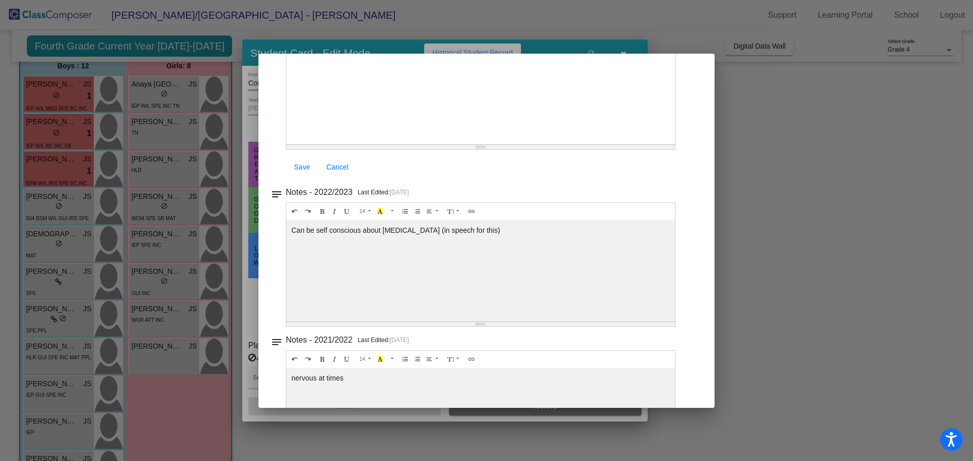
scroll to position [0, 0]
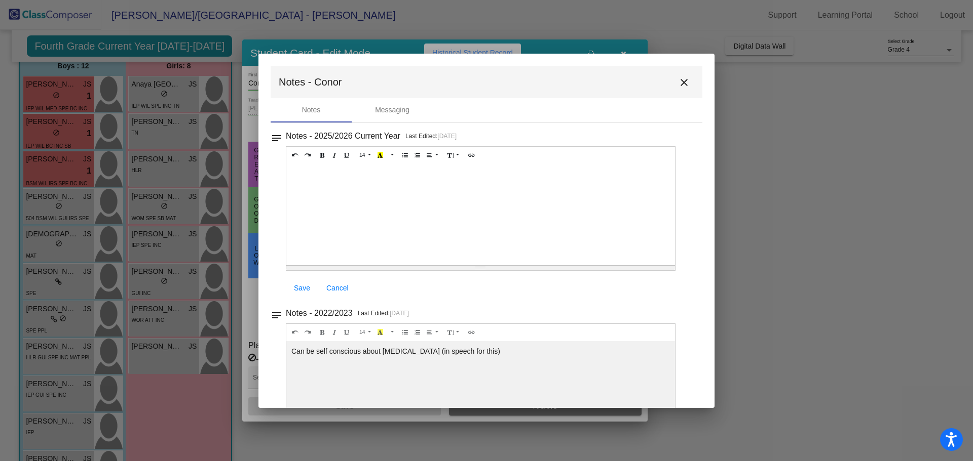
click at [684, 85] on mat-icon "close" at bounding box center [684, 82] width 12 height 12
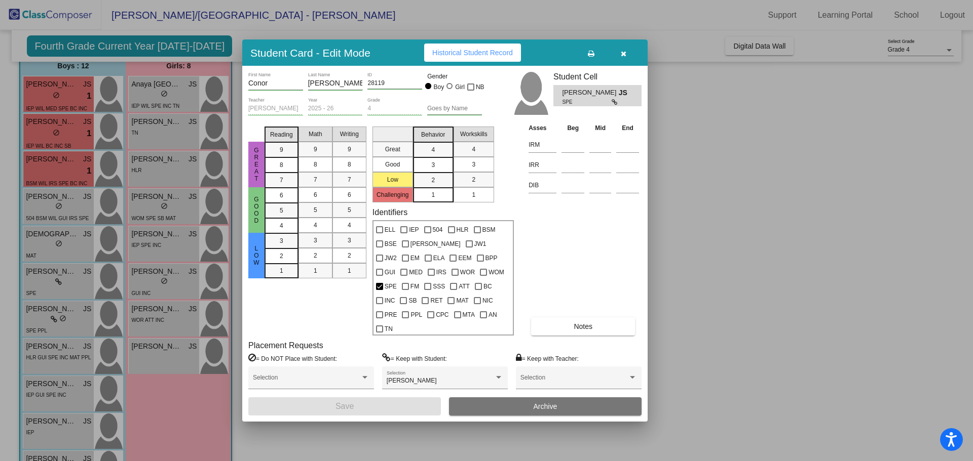
click at [627, 56] on button "button" at bounding box center [623, 53] width 32 height 18
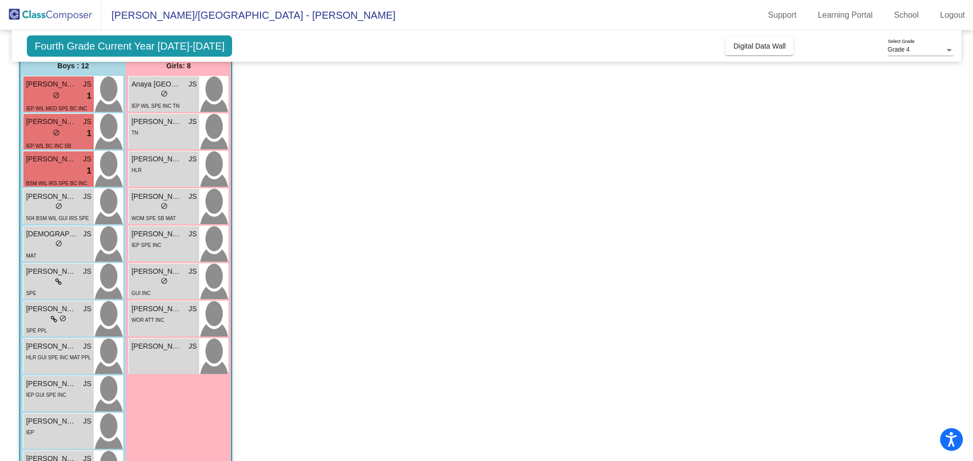
click at [672, 305] on app-classroom "Class 6 - Sanders picture_as_pdf Danielle Metcalf Add Student First Name Last N…" at bounding box center [486, 276] width 934 height 532
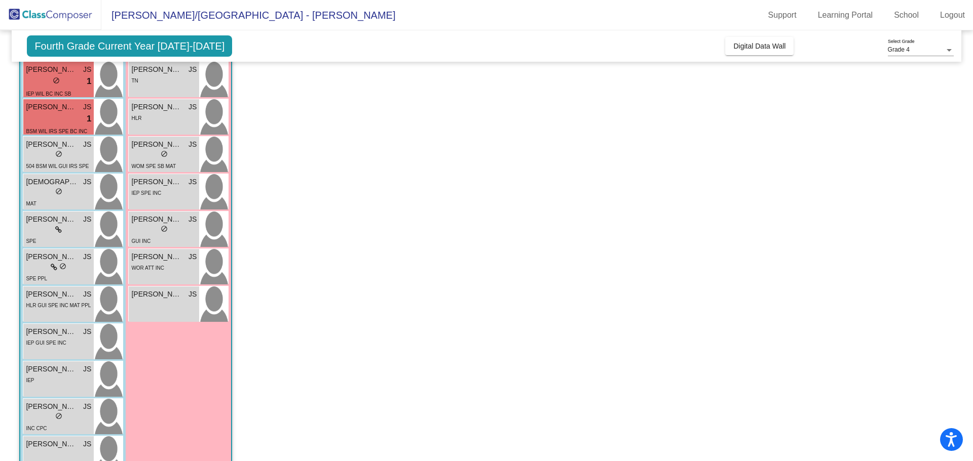
scroll to position [688, 0]
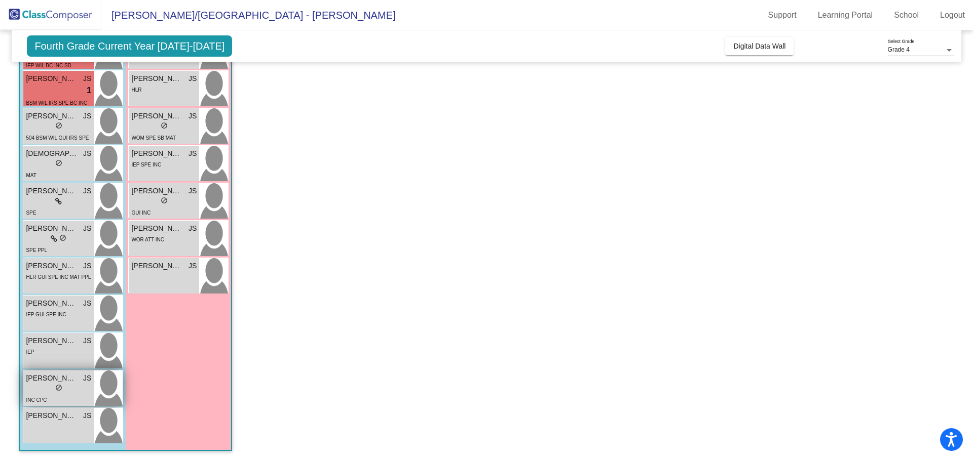
click at [66, 386] on div "lock do_not_disturb_alt" at bounding box center [58, 389] width 65 height 11
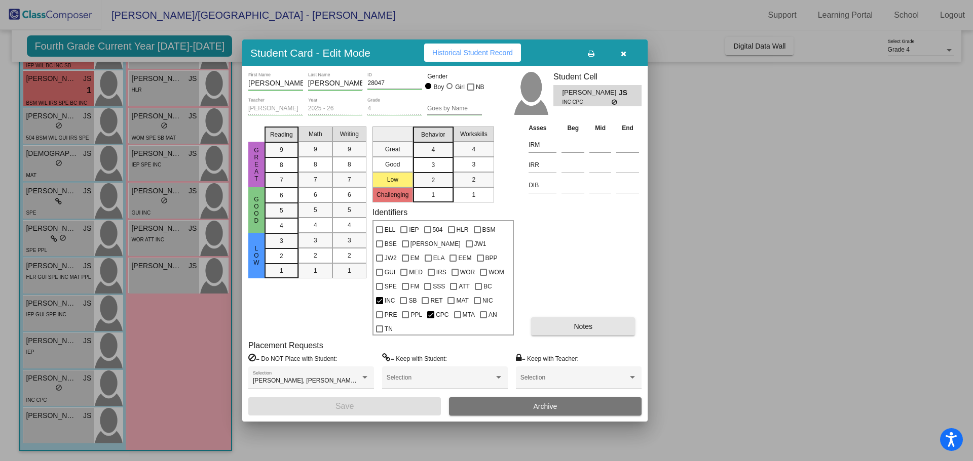
click at [551, 318] on button "Notes" at bounding box center [583, 327] width 104 height 18
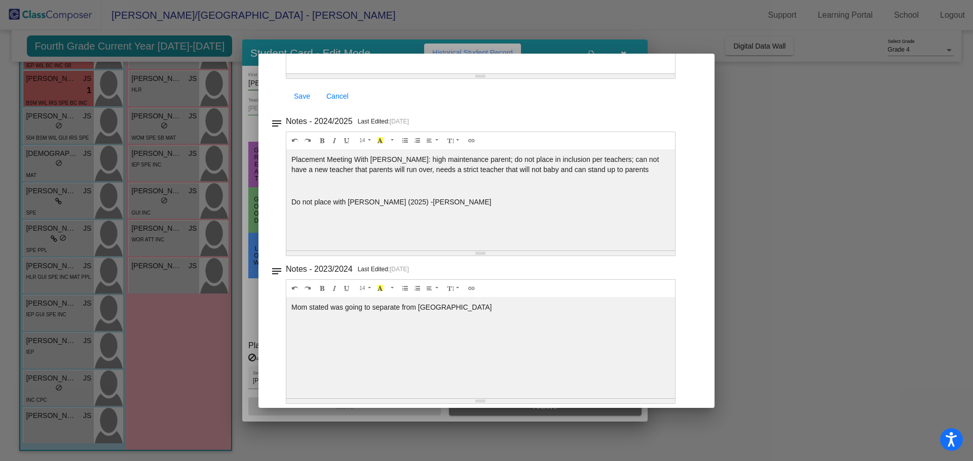
scroll to position [0, 0]
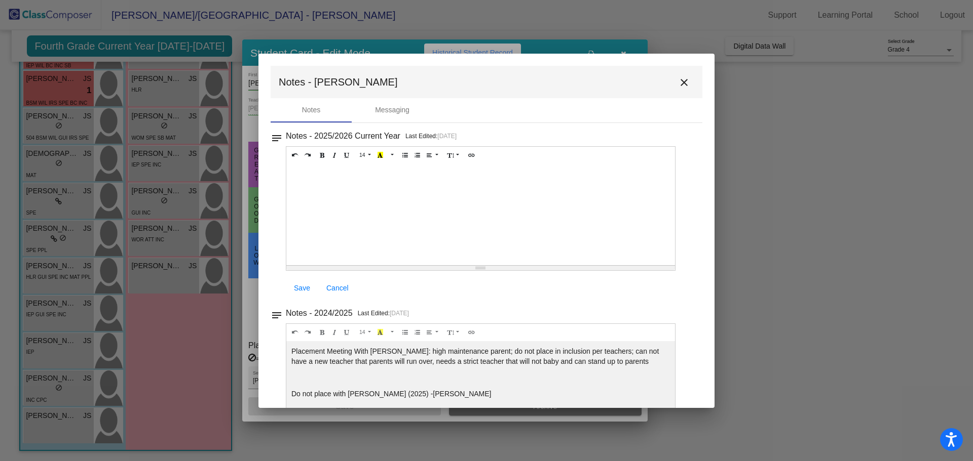
click at [678, 82] on mat-icon "close" at bounding box center [684, 82] width 12 height 12
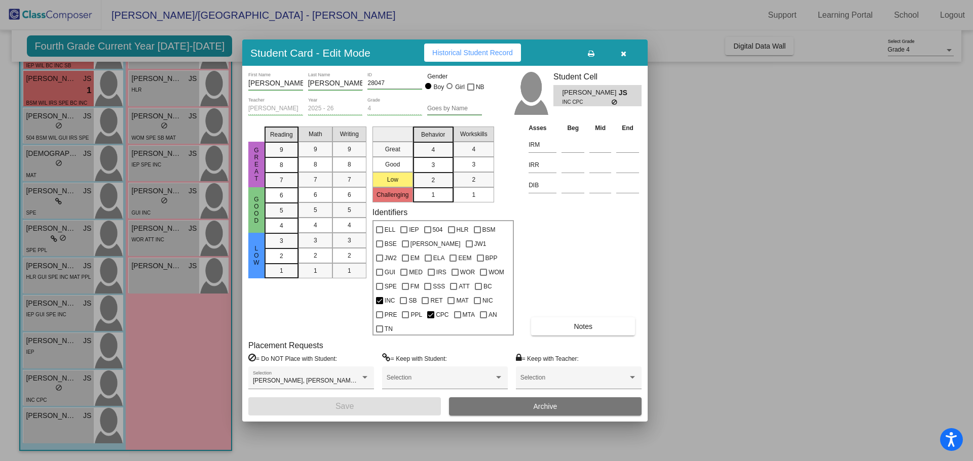
click at [627, 60] on button "button" at bounding box center [623, 53] width 32 height 18
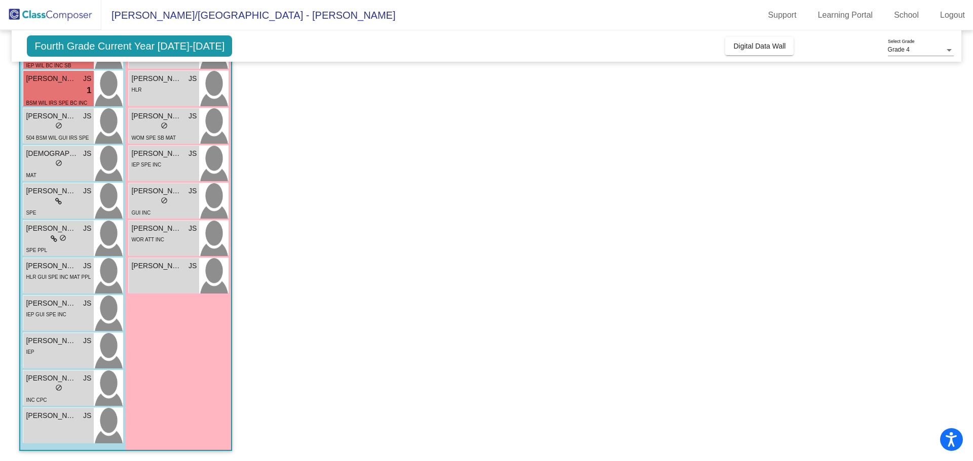
click at [781, 301] on app-classroom "Class 6 - Sanders picture_as_pdf Danielle Metcalf Add Student First Name Last N…" at bounding box center [486, 196] width 934 height 532
